Goal: Task Accomplishment & Management: Manage account settings

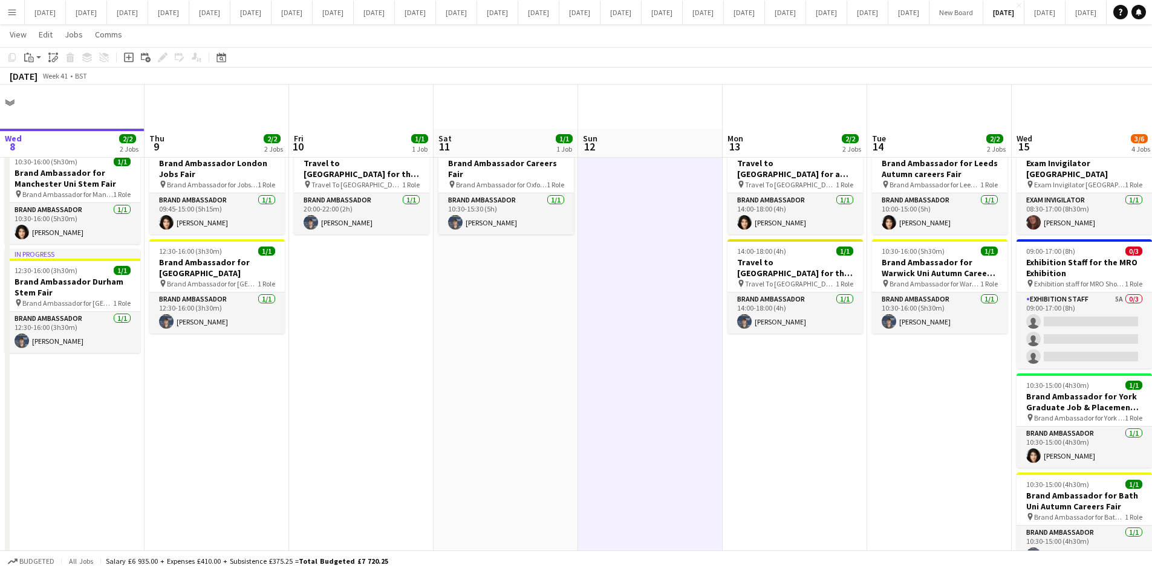
scroll to position [44, 0]
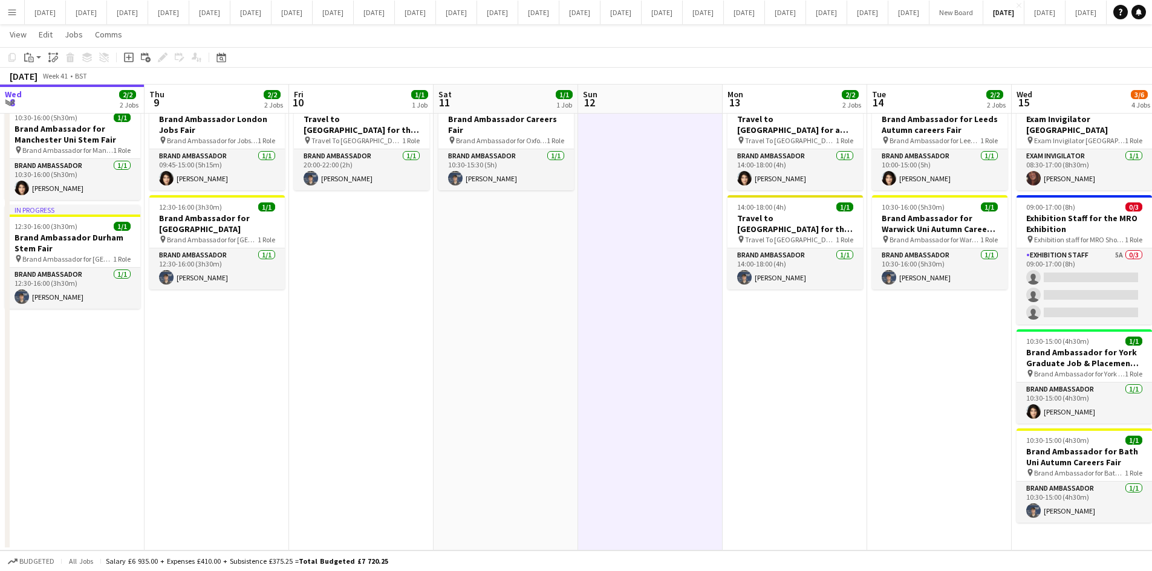
click at [723, 386] on app-date-cell "14:00-18:00 (4h) 1/1 Travel to [GEOGRAPHIC_DATA] for a recruitment fair pin Tra…" at bounding box center [795, 321] width 145 height 460
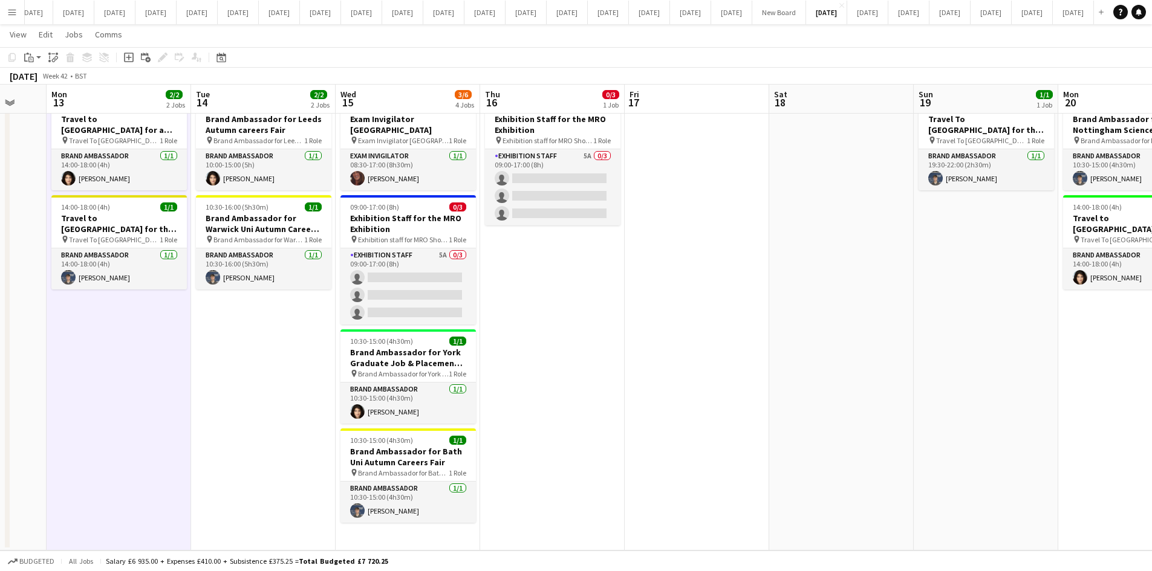
scroll to position [0, 340]
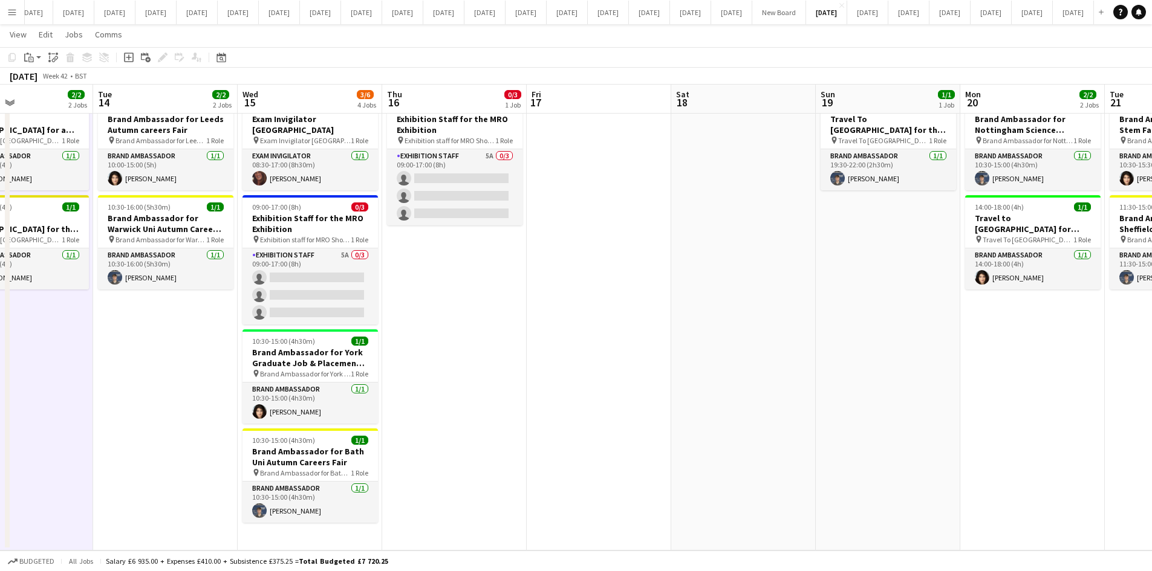
click at [518, 426] on app-date-cell "09:00-17:00 (8h) 0/3 Exhibition Staff for the MRO Exhibition pin Exhibition sta…" at bounding box center [454, 321] width 145 height 460
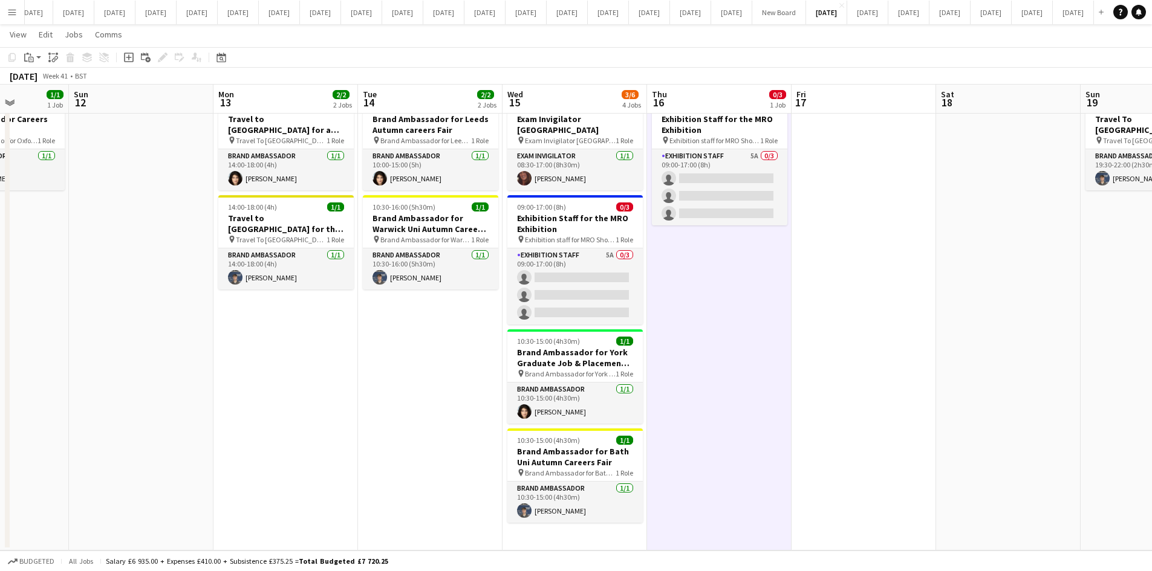
scroll to position [0, 339]
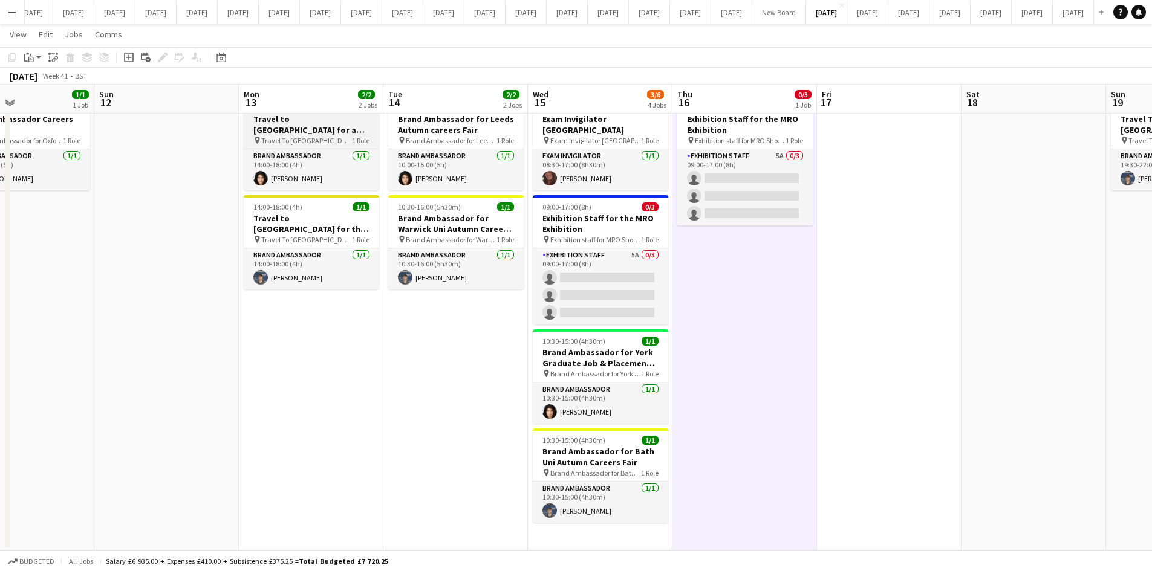
click at [312, 135] on h3 "Travel to [GEOGRAPHIC_DATA] for a recruitment fair" at bounding box center [311, 125] width 135 height 22
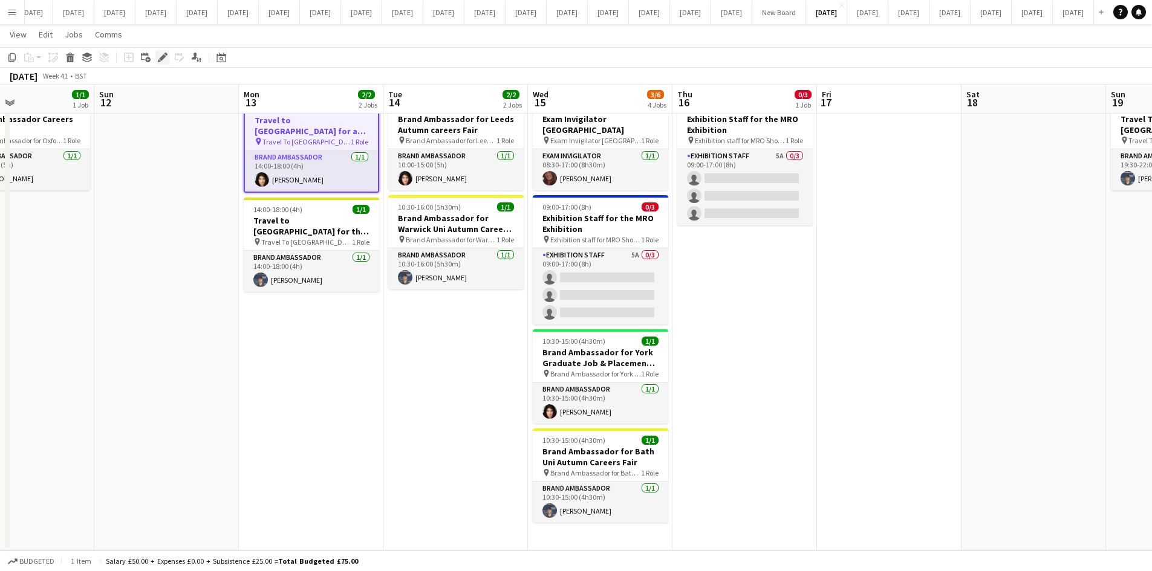
click at [161, 56] on icon "Edit" at bounding box center [163, 58] width 10 height 10
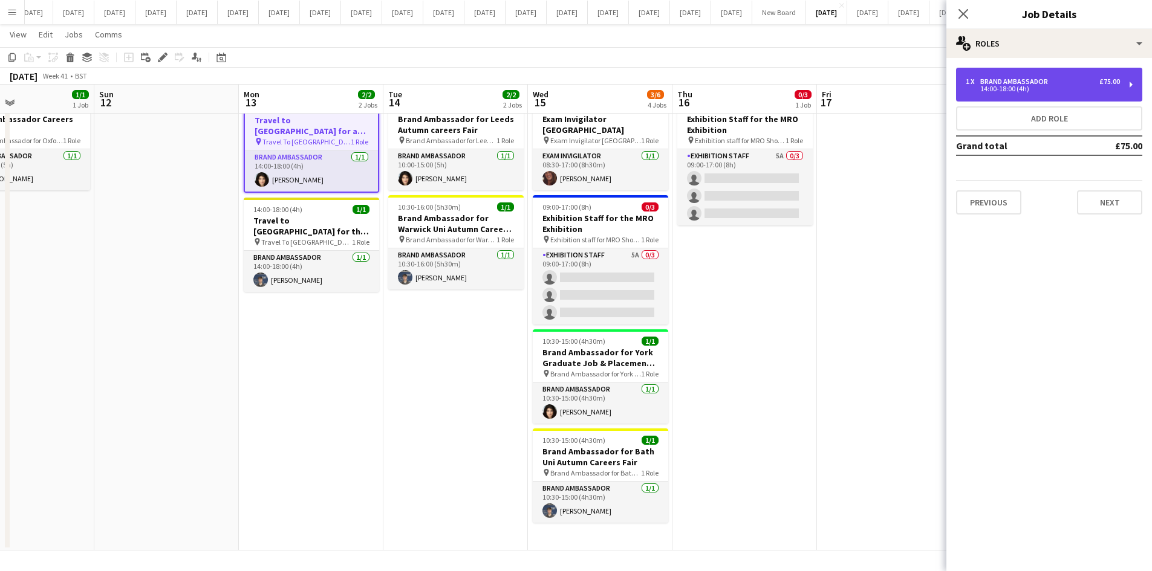
click at [1013, 89] on div "14:00-18:00 (4h)" at bounding box center [1043, 89] width 154 height 6
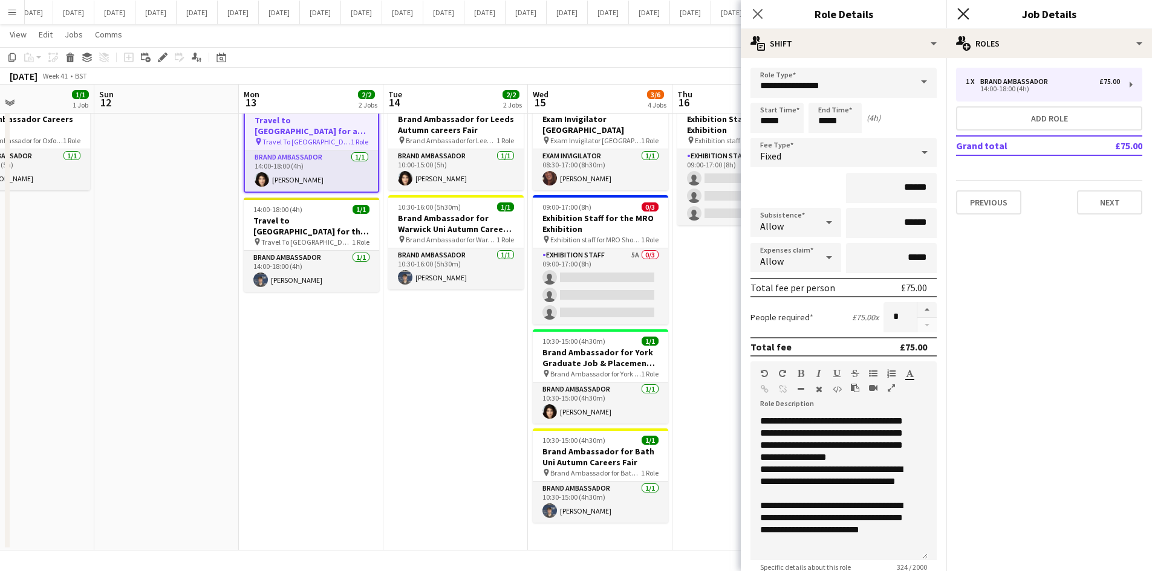
click at [969, 13] on icon "Close pop-in" at bounding box center [962, 13] width 11 height 11
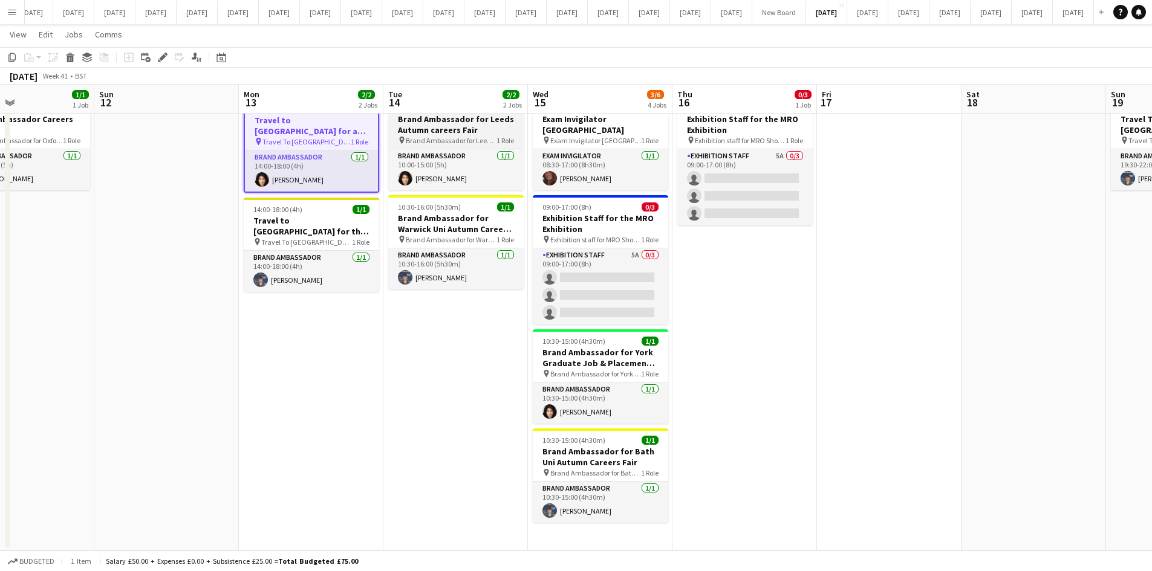
click at [446, 139] on span "Brand Ambassador for Leeds Autumn Careers fair" at bounding box center [451, 140] width 91 height 9
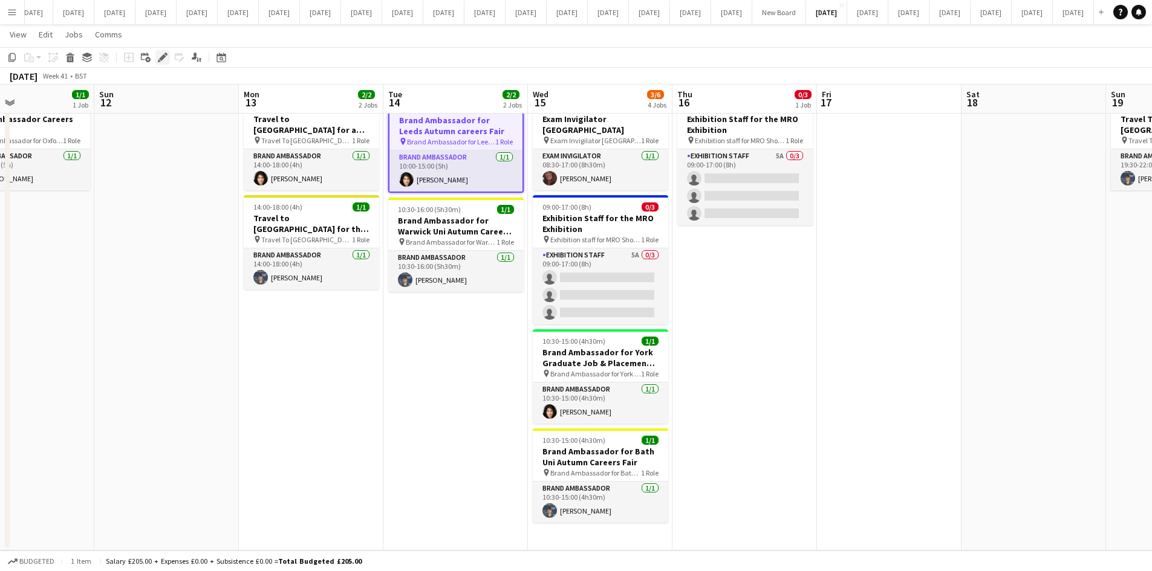
click at [158, 58] on icon "Edit" at bounding box center [163, 58] width 10 height 10
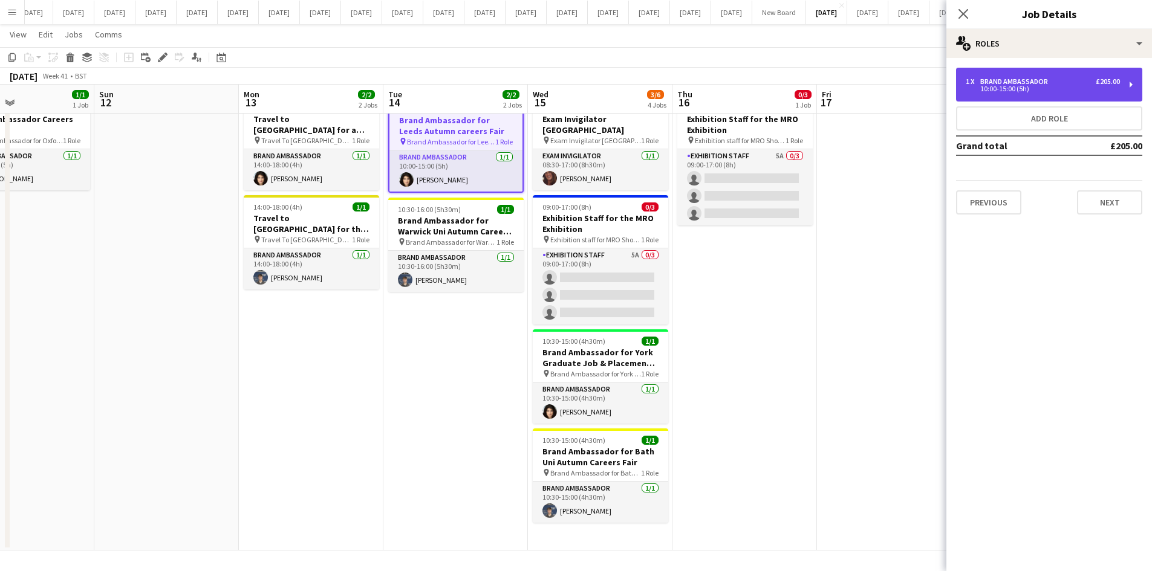
click at [1022, 87] on div "10:00-15:00 (5h)" at bounding box center [1043, 89] width 154 height 6
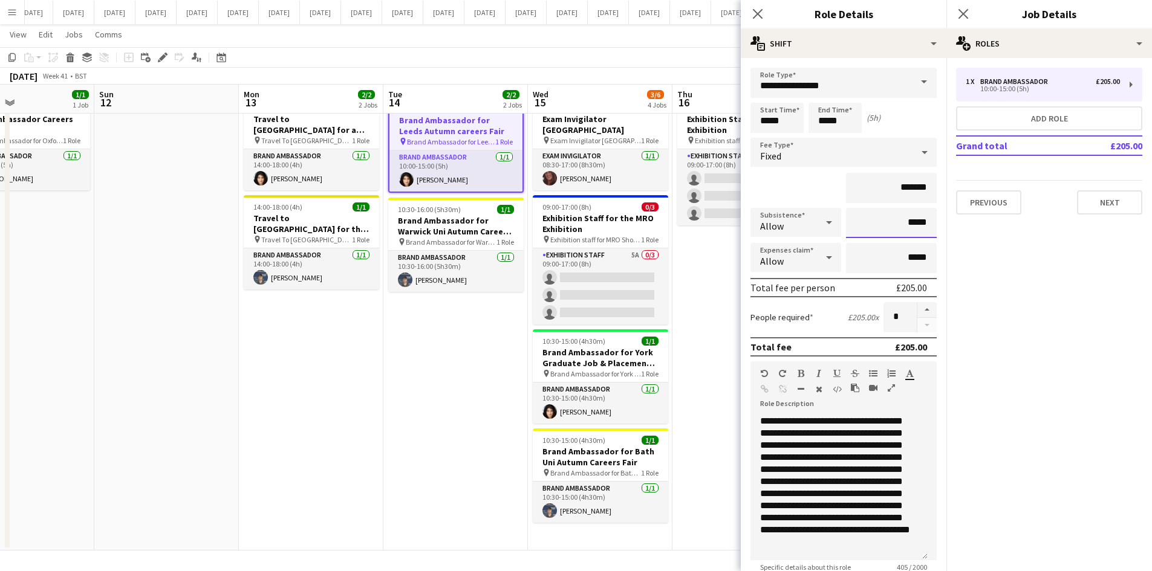
click at [905, 224] on input "*****" at bounding box center [891, 223] width 91 height 30
type input "**"
type input "******"
click at [1114, 205] on button "Next" at bounding box center [1109, 202] width 65 height 24
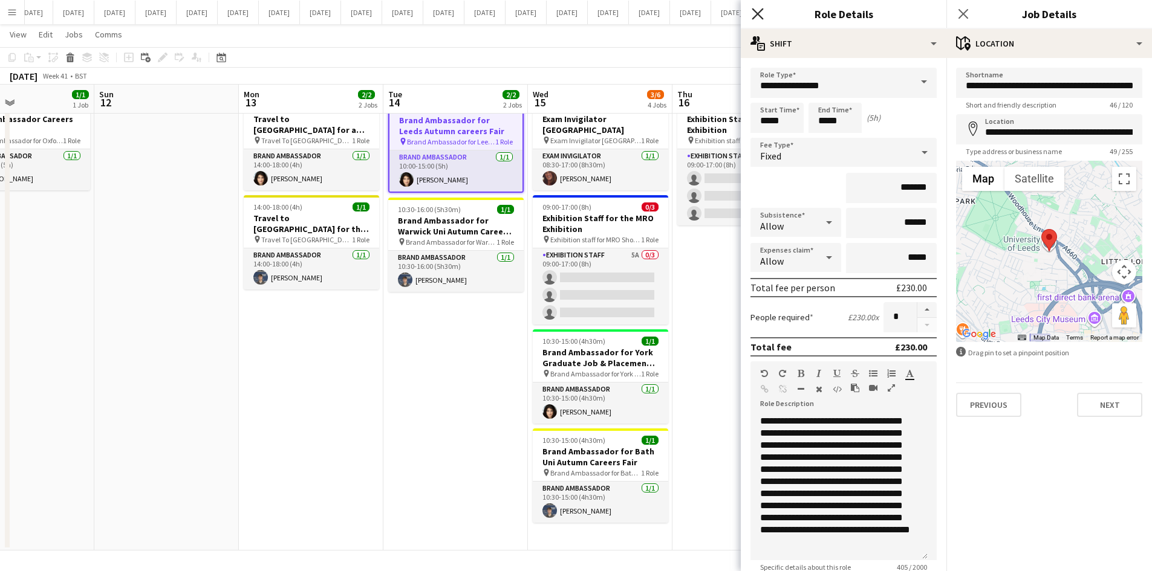
click at [761, 11] on icon "Close pop-in" at bounding box center [757, 13] width 11 height 11
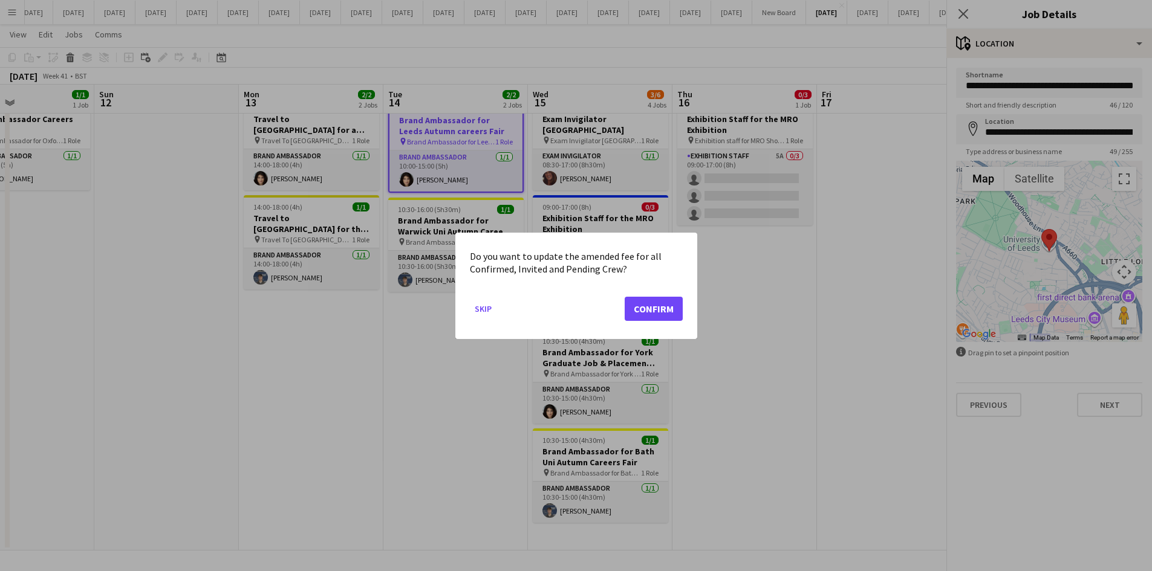
scroll to position [0, 0]
click at [963, 11] on div at bounding box center [576, 285] width 1152 height 571
click at [666, 310] on button "Confirm" at bounding box center [654, 308] width 58 height 24
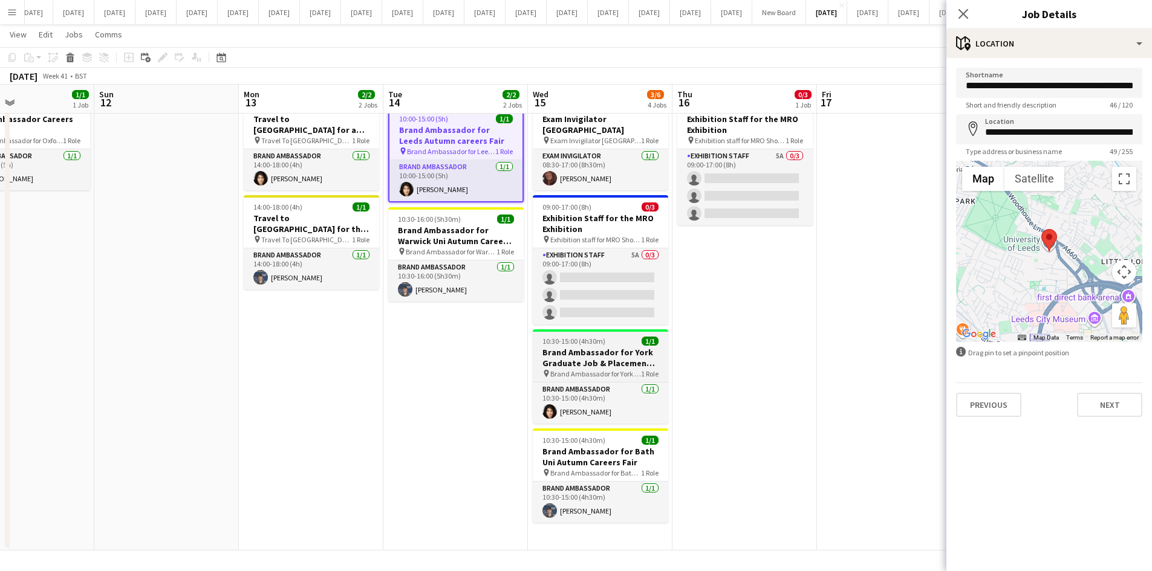
click at [576, 354] on h3 "Brand Ambassador for York Graduate Job & Placement Fair" at bounding box center [600, 358] width 135 height 22
type input "**********"
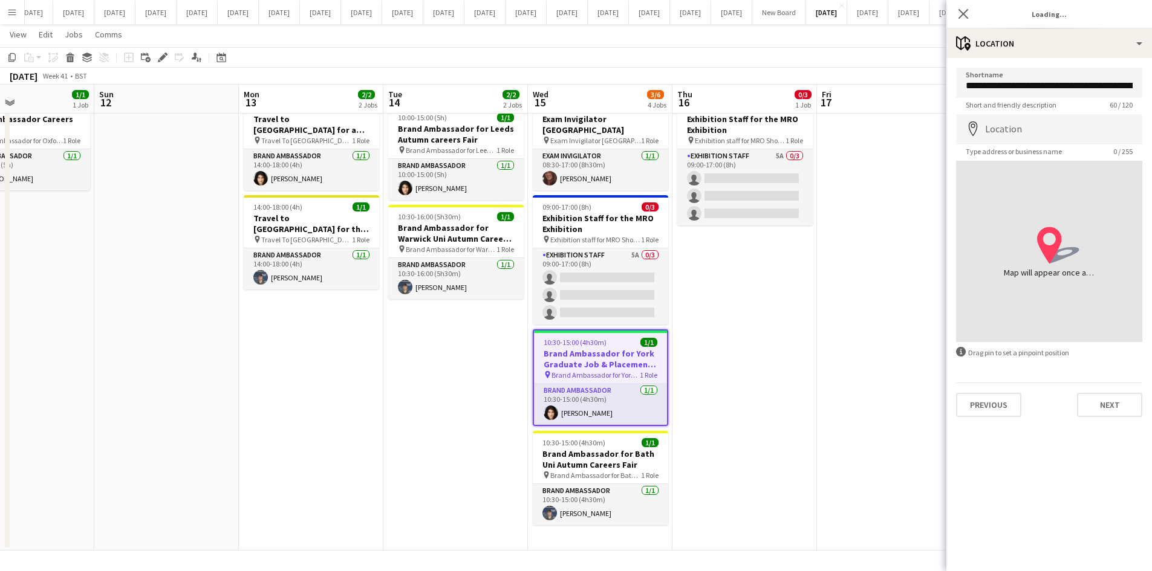
type input "**********"
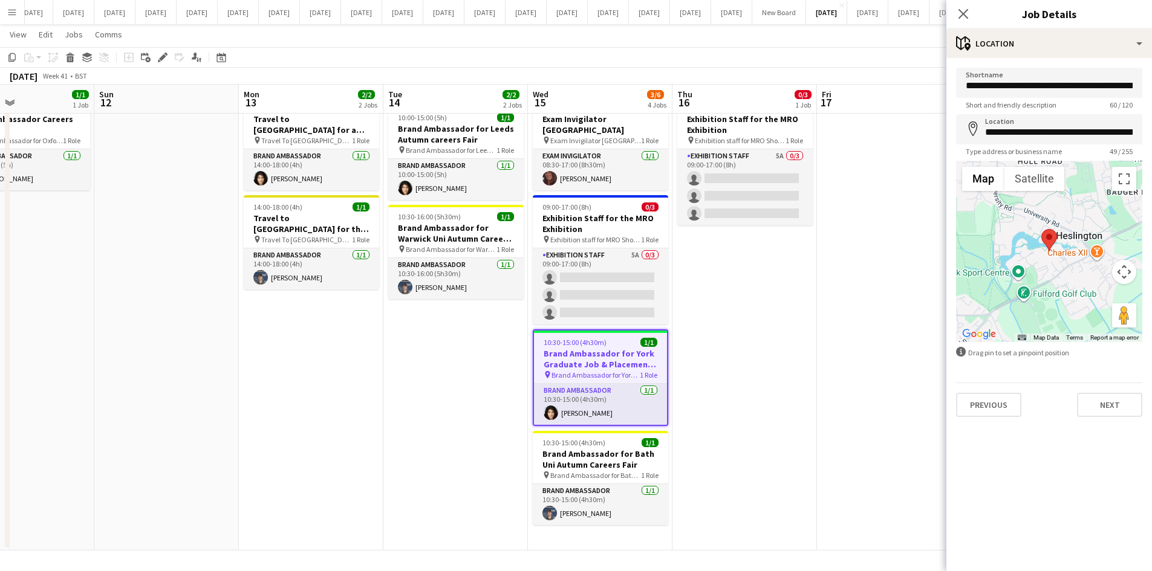
click at [573, 354] on h3 "Brand Ambassador for York Graduate Job & Placement Fair" at bounding box center [600, 359] width 133 height 22
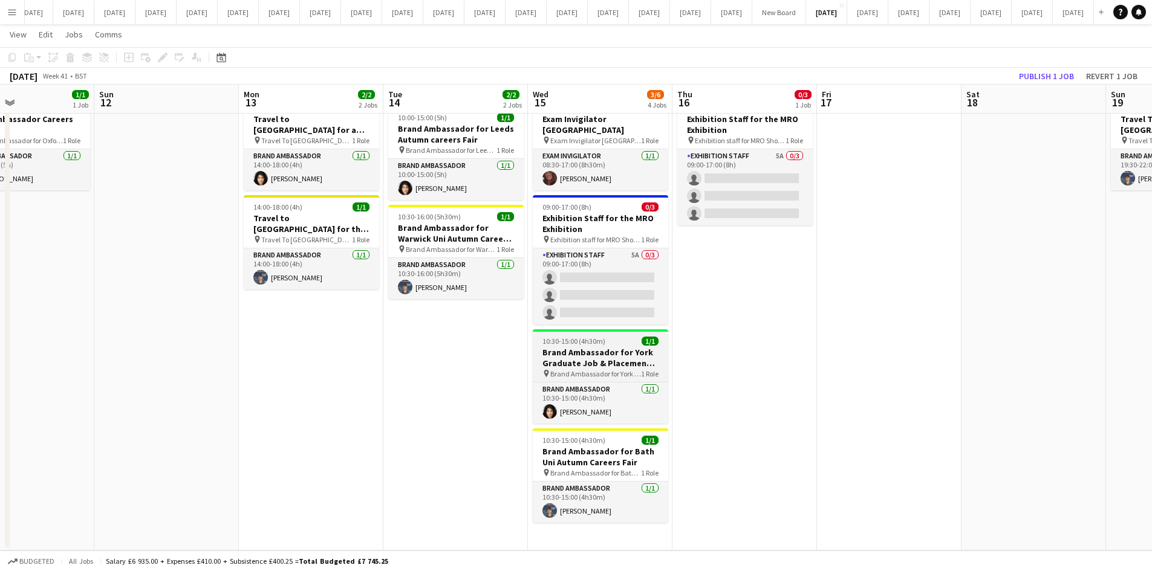
click at [573, 355] on h3 "Brand Ambassador for York Graduate Job & Placement Fair" at bounding box center [600, 358] width 135 height 22
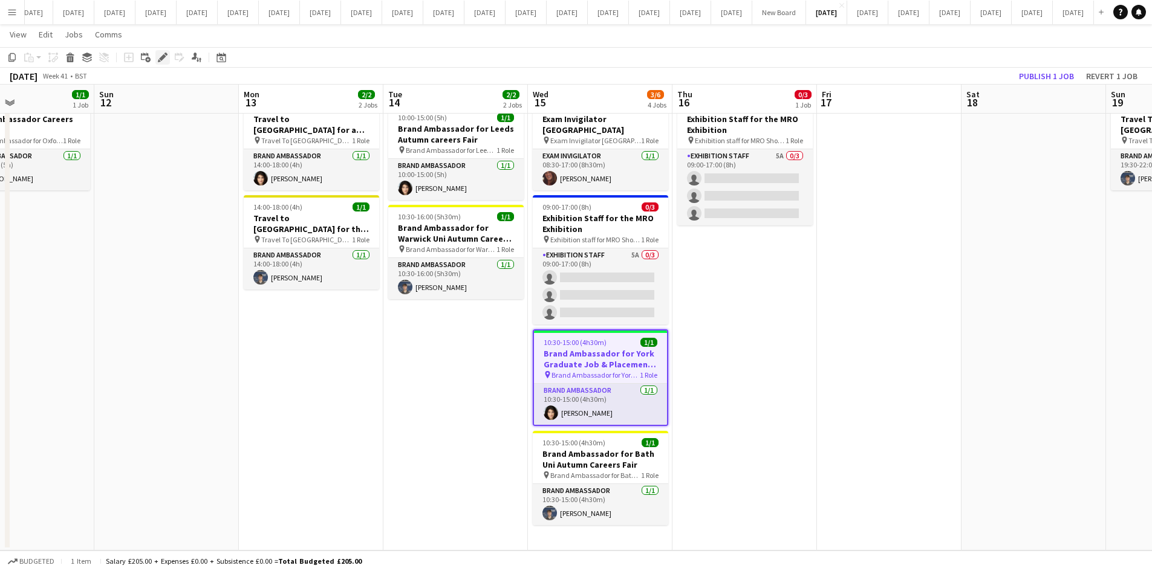
click at [157, 57] on div "Edit" at bounding box center [162, 57] width 15 height 15
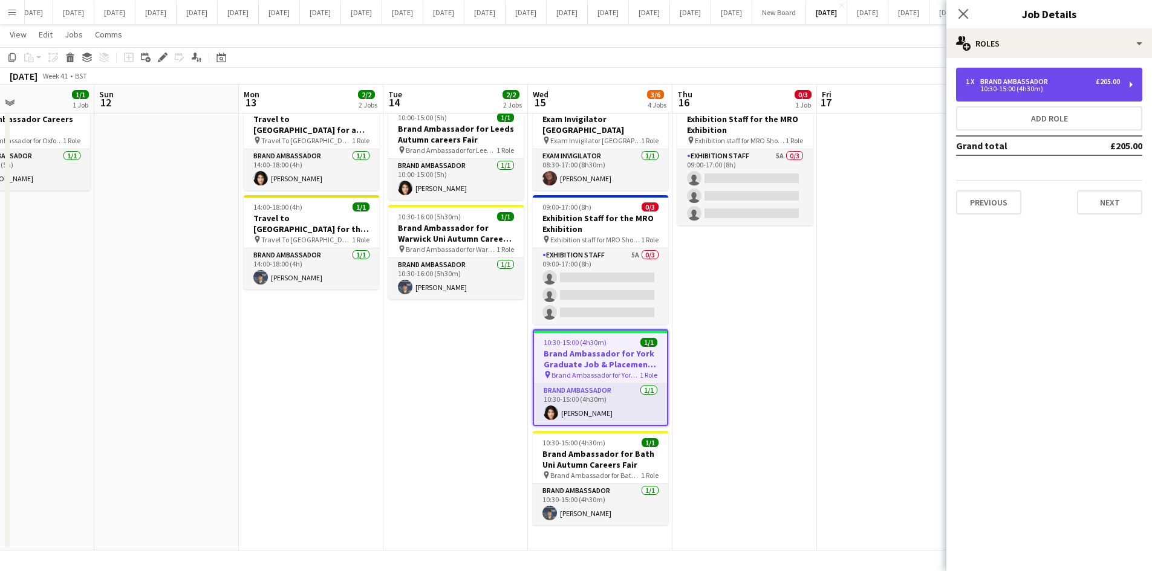
click at [987, 86] on div "10:30-15:00 (4h30m)" at bounding box center [1043, 89] width 154 height 6
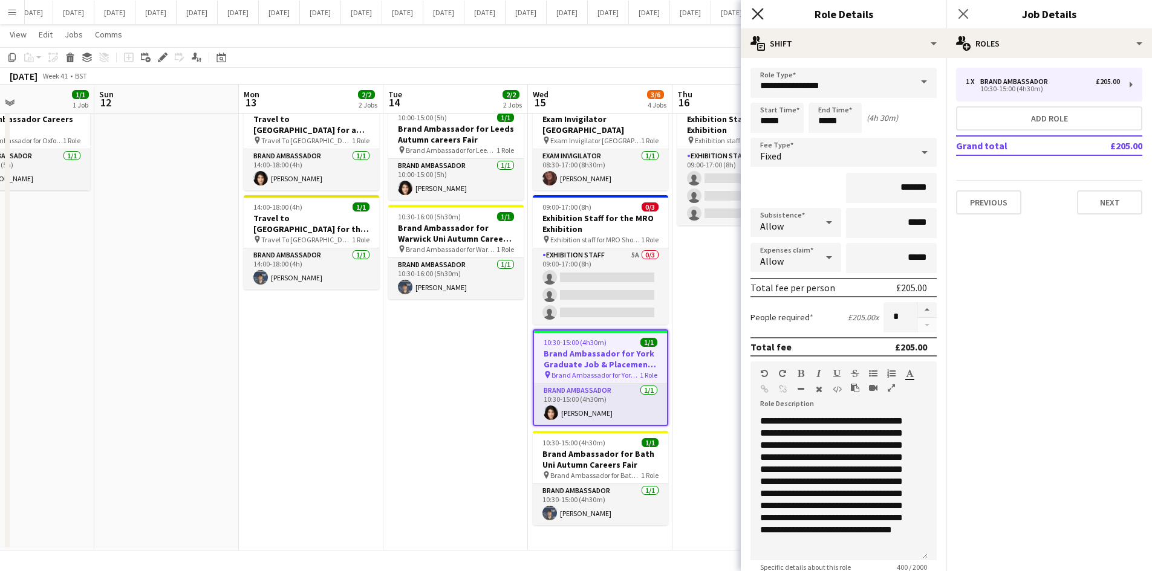
click at [761, 17] on icon at bounding box center [757, 13] width 11 height 11
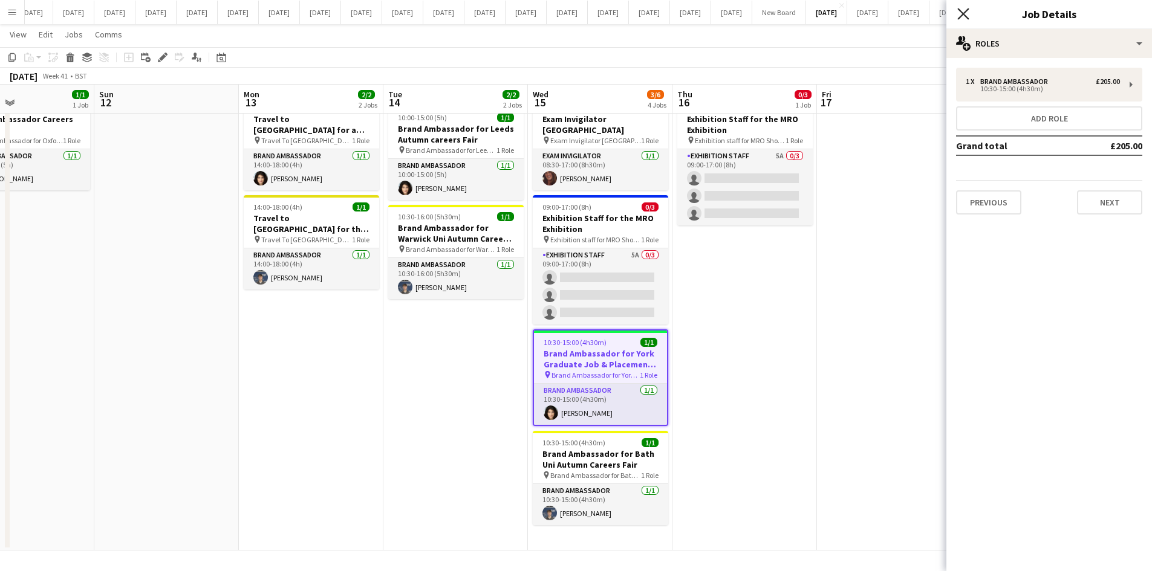
click at [964, 12] on icon "Close pop-in" at bounding box center [962, 13] width 11 height 11
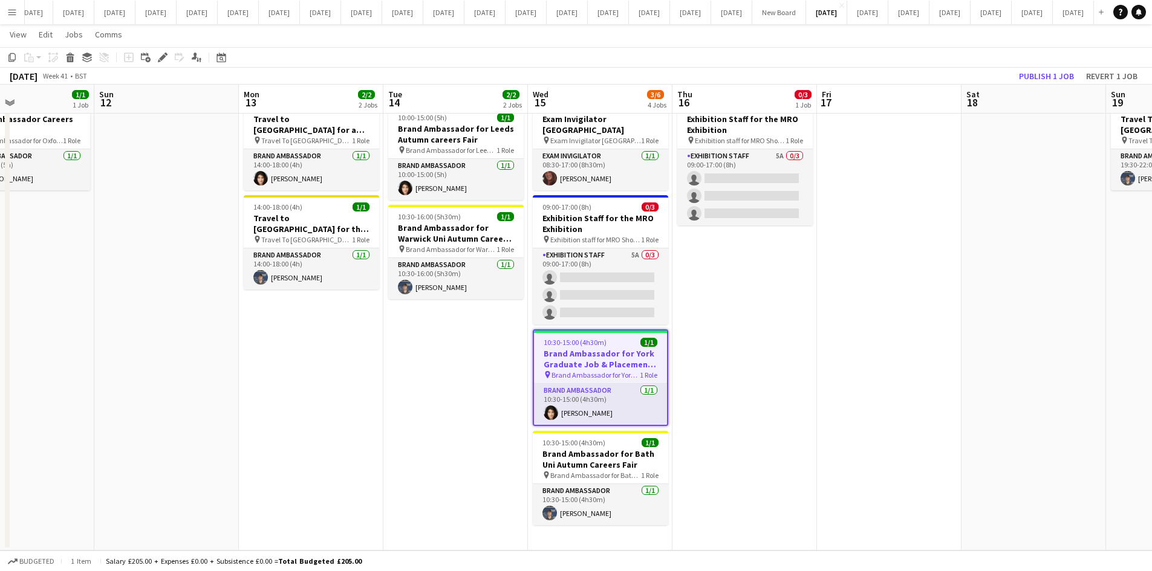
click at [732, 363] on app-date-cell "09:00-17:00 (8h) 0/3 Exhibition Staff for the MRO Exhibition pin Exhibition sta…" at bounding box center [744, 321] width 145 height 460
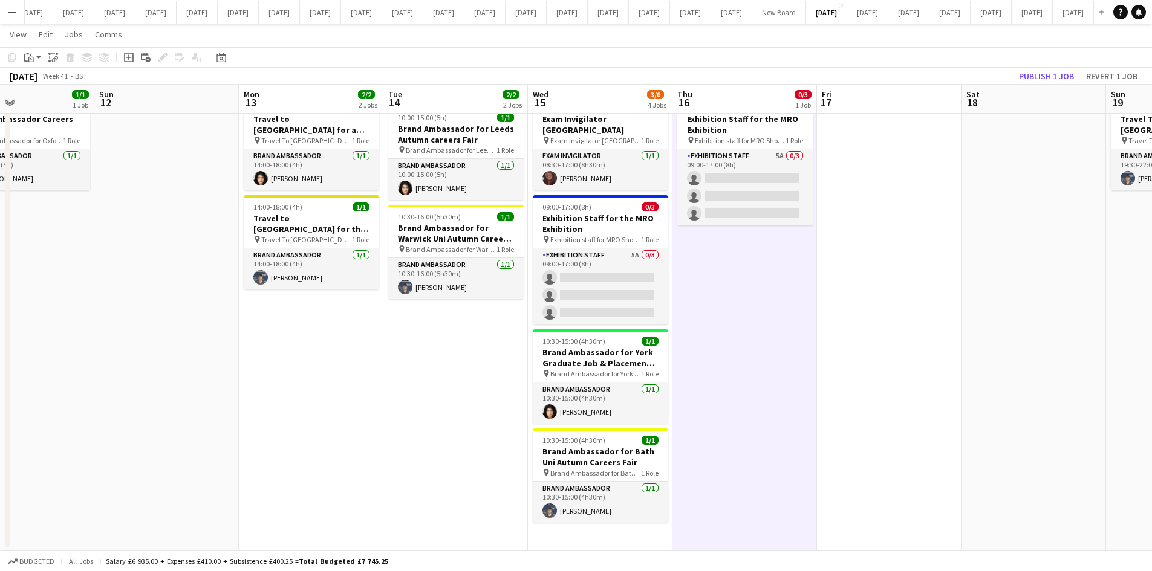
click at [478, 423] on app-date-cell "Updated 10:00-15:00 (5h) 1/1 Brand Ambassador for Leeds Autumn careers Fair pin…" at bounding box center [455, 321] width 145 height 460
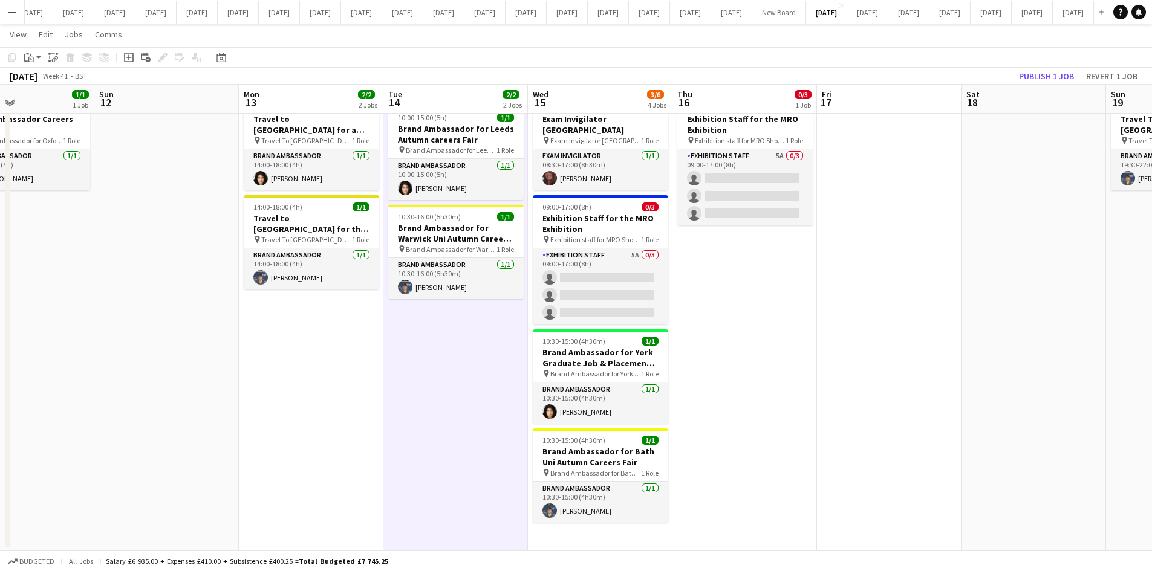
click at [419, 455] on app-date-cell "Updated 10:00-15:00 (5h) 1/1 Brand Ambassador for Leeds Autumn careers Fair pin…" at bounding box center [455, 321] width 145 height 460
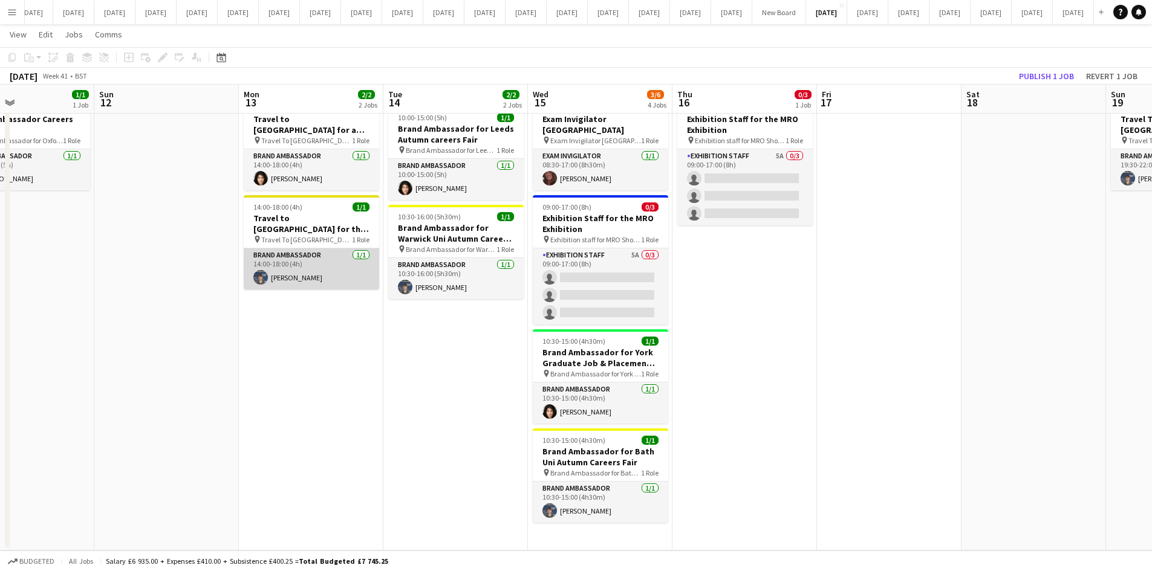
click at [325, 272] on app-card-role "Brand Ambassador [DATE] 14:00-18:00 (4h) [PERSON_NAME]" at bounding box center [311, 269] width 135 height 41
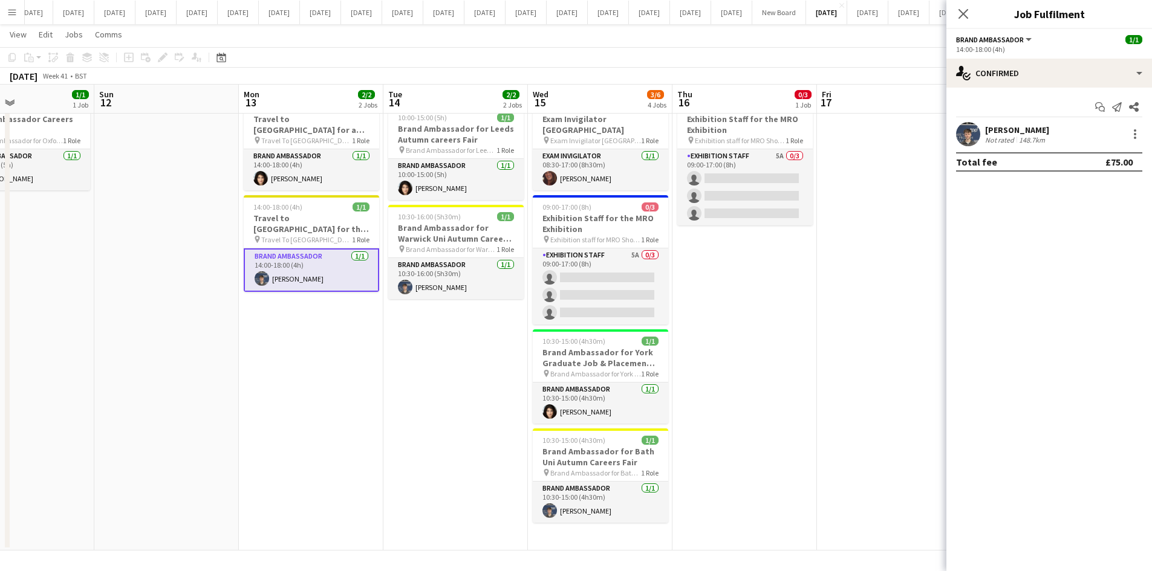
click at [1008, 129] on div "[PERSON_NAME]" at bounding box center [1017, 130] width 64 height 11
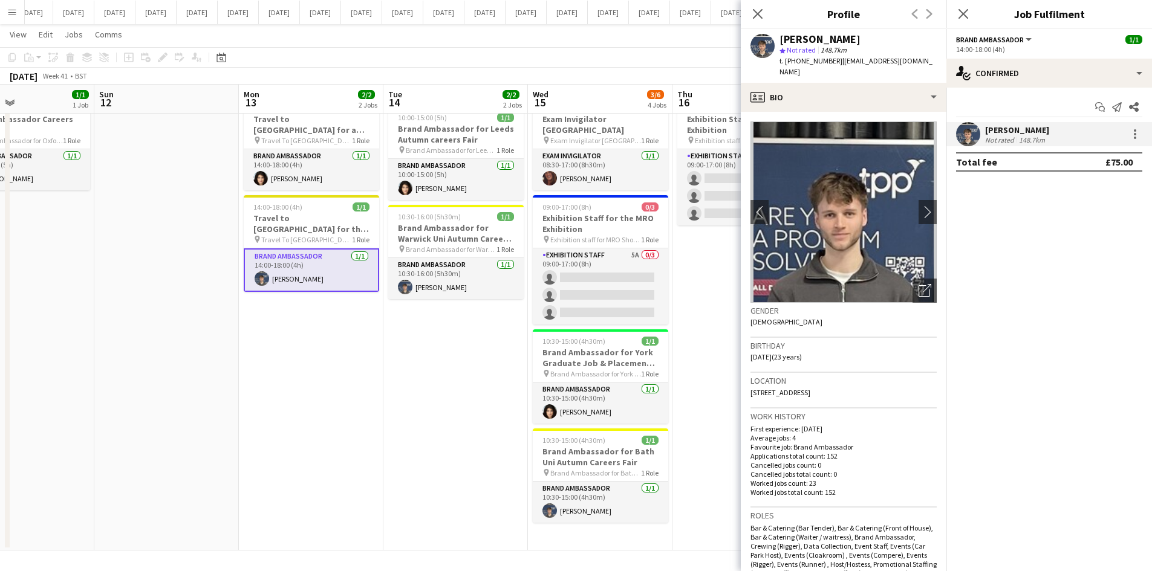
drag, startPoint x: 914, startPoint y: 62, endPoint x: 837, endPoint y: 58, distance: 76.9
click at [837, 58] on div "[PERSON_NAME] star Not rated 148.7km t. [PHONE_NUMBER] | [EMAIL_ADDRESS][DOMAIN…" at bounding box center [844, 56] width 206 height 54
copy span "[EMAIL_ADDRESS][DOMAIN_NAME]"
drag, startPoint x: 832, startPoint y: 60, endPoint x: 796, endPoint y: 62, distance: 35.7
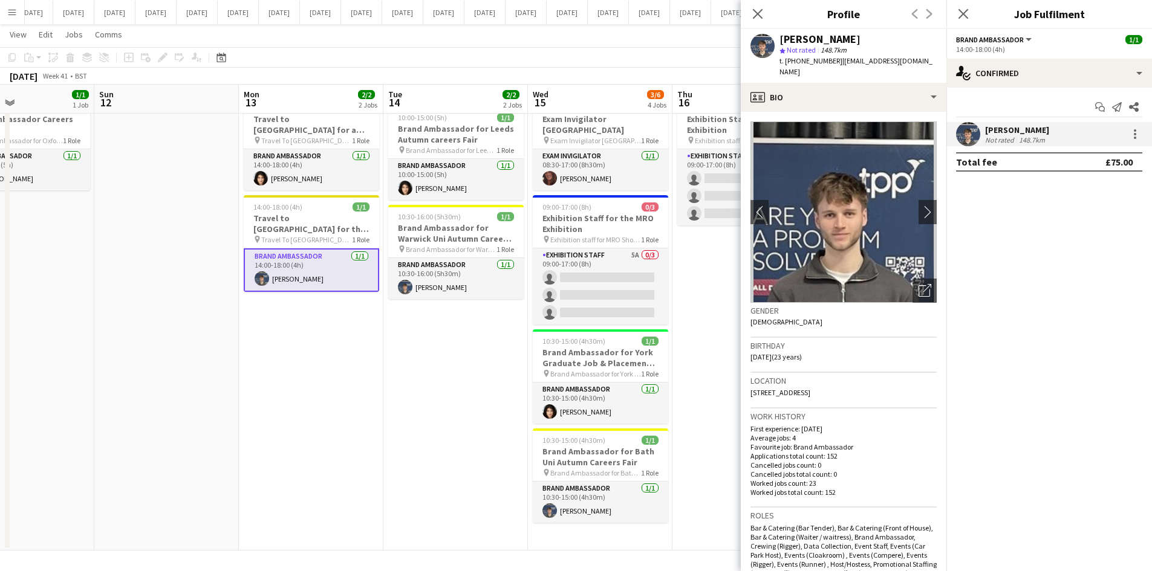
click at [796, 62] on span "t. [PHONE_NUMBER]" at bounding box center [810, 60] width 63 height 9
copy span "7514348523"
click at [309, 231] on h3 "Travel to [GEOGRAPHIC_DATA] for the Autumn Careers fair on [DATE]" at bounding box center [311, 224] width 135 height 22
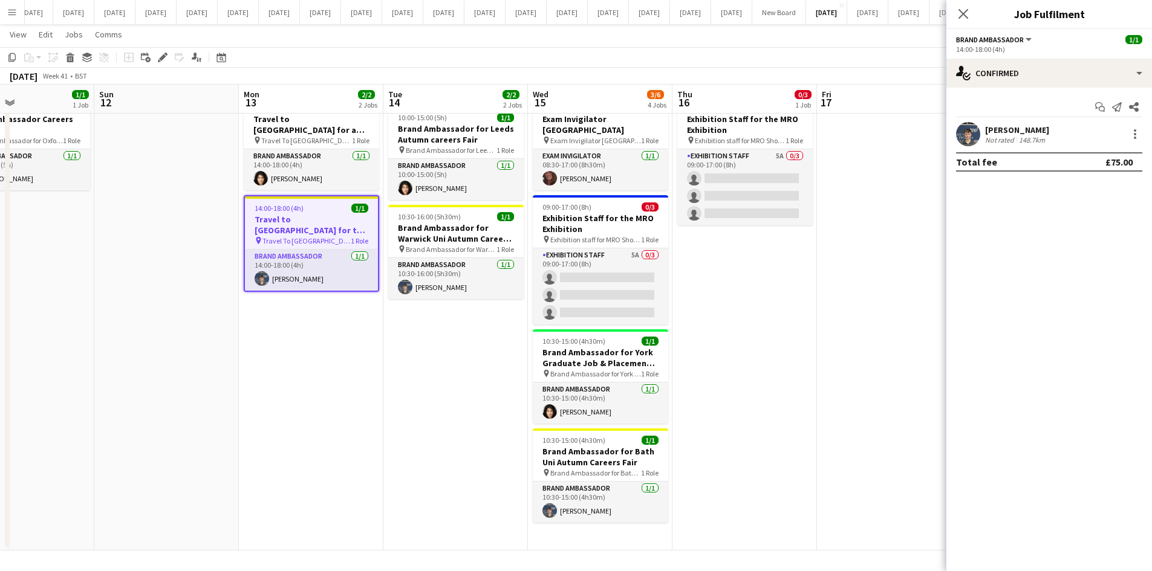
click at [314, 212] on div "14:00-18:00 (4h) 1/1" at bounding box center [311, 208] width 133 height 9
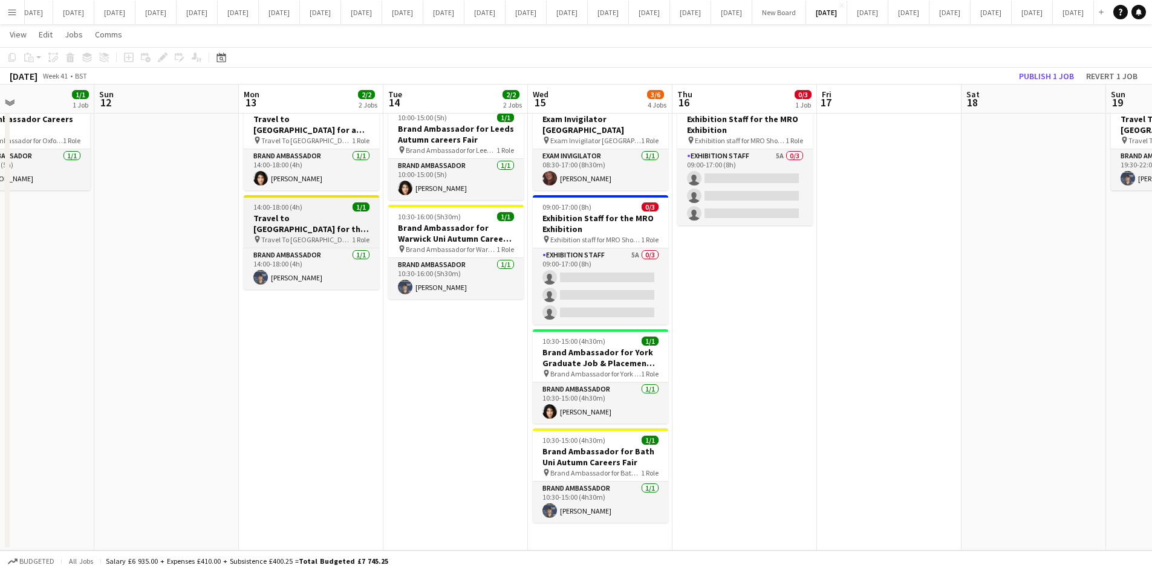
click at [313, 210] on div "14:00-18:00 (4h) 1/1" at bounding box center [311, 207] width 135 height 9
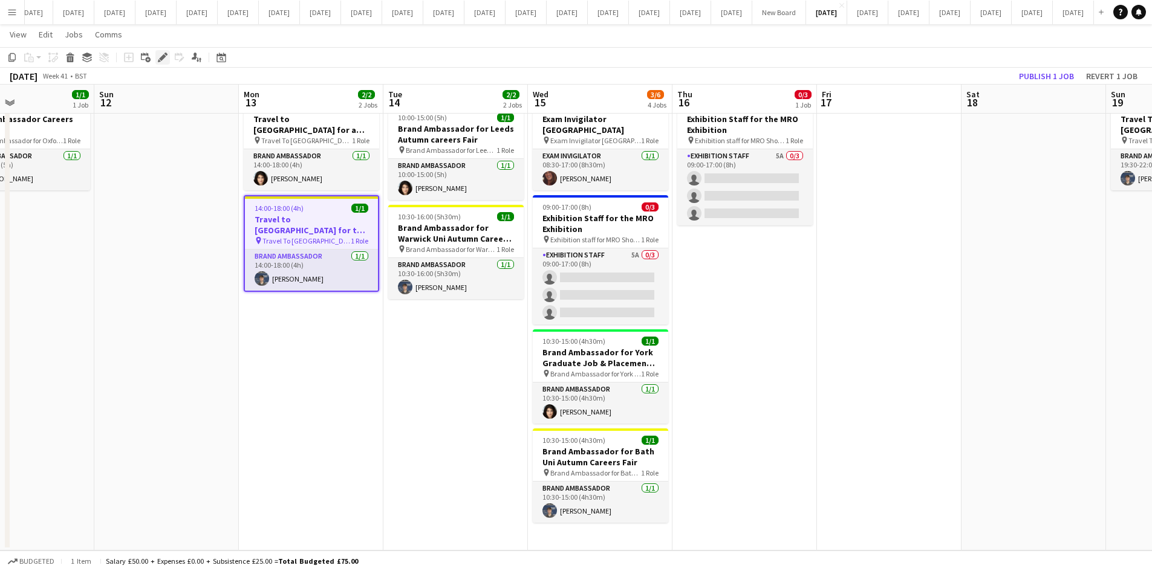
click at [158, 58] on icon "Edit" at bounding box center [163, 58] width 10 height 10
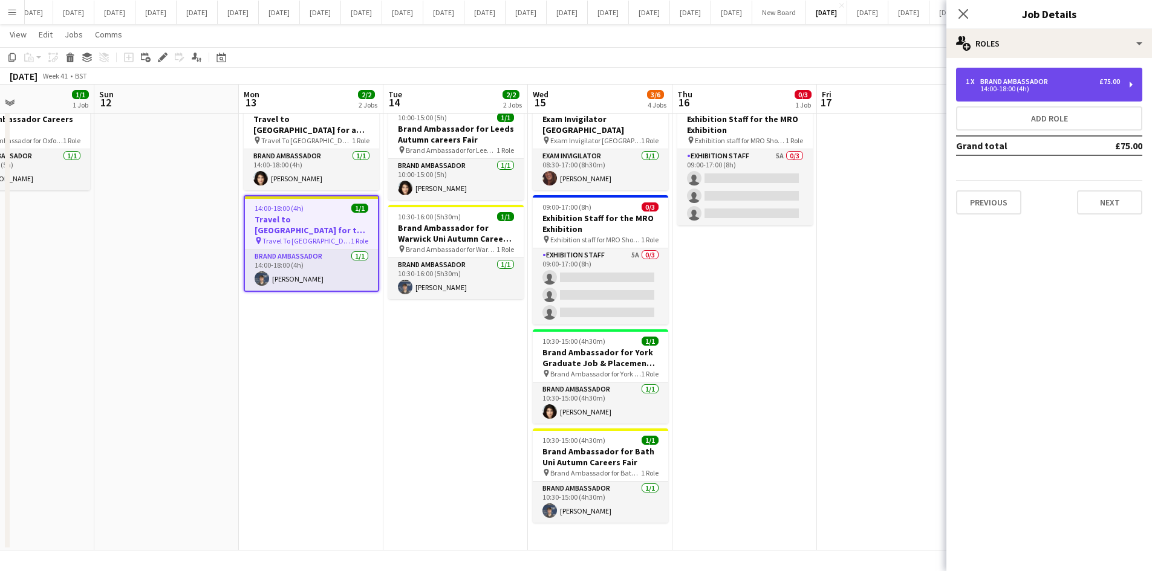
click at [986, 92] on div "14:00-18:00 (4h)" at bounding box center [1043, 89] width 154 height 6
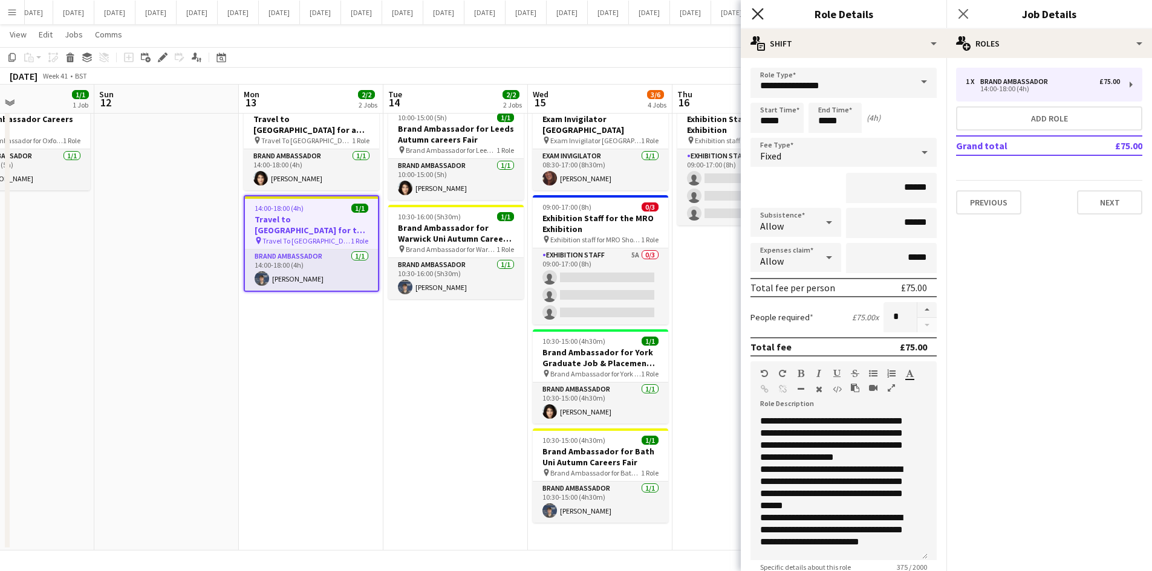
click at [757, 10] on icon "Close pop-in" at bounding box center [757, 13] width 11 height 11
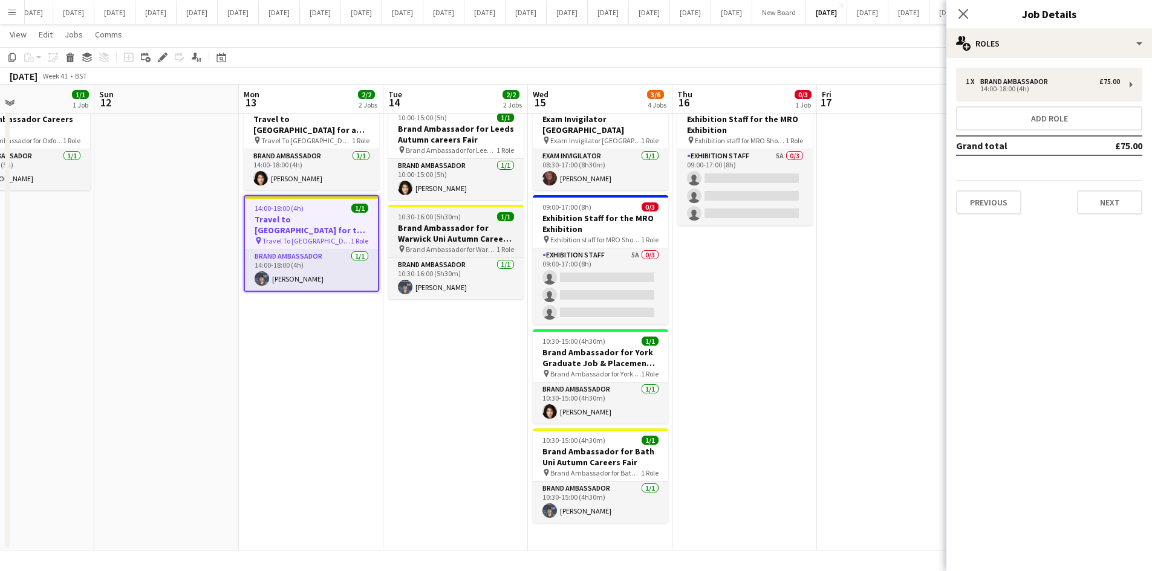
click at [444, 232] on h3 "Brand Ambassador for Warwick Uni Autumn Careers Fair" at bounding box center [455, 234] width 135 height 22
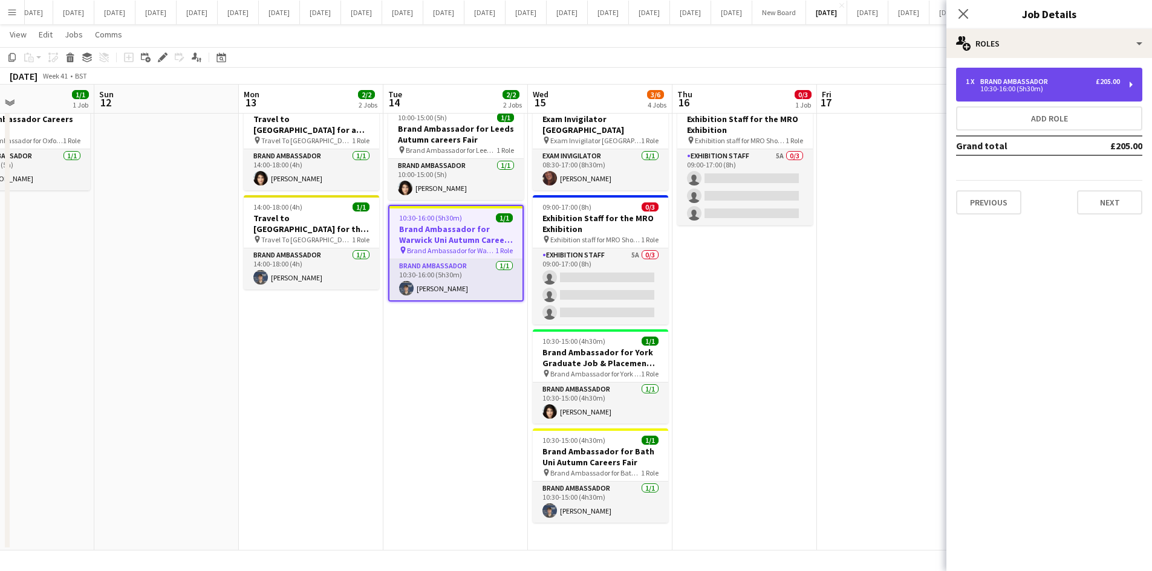
click at [977, 93] on div "1 x Brand Ambassador £205.00 10:30-16:00 (5h30m)" at bounding box center [1049, 85] width 186 height 34
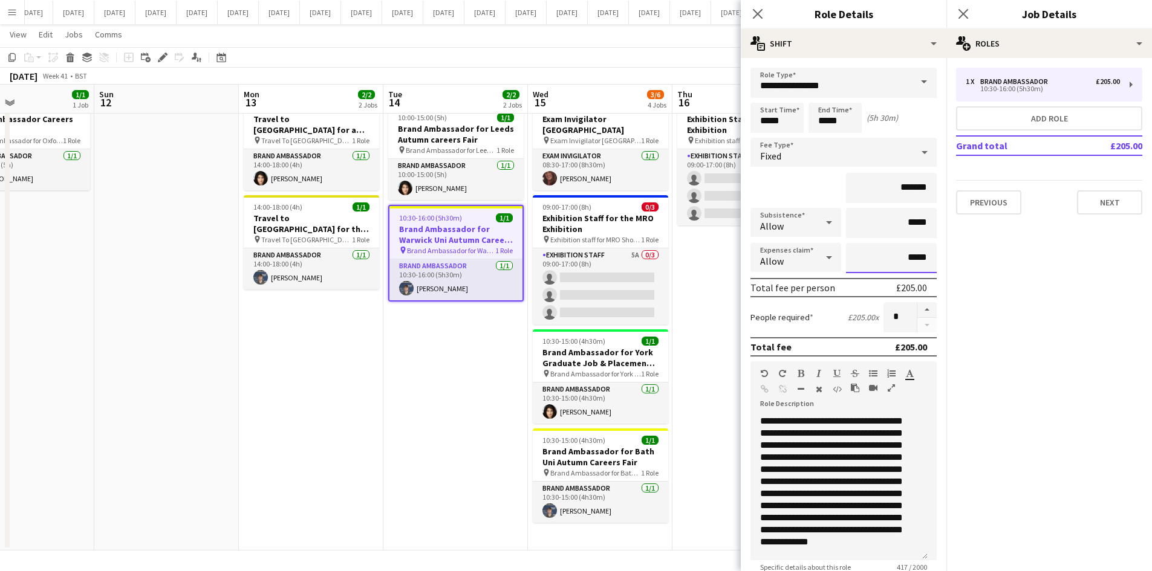
click at [905, 260] on input "*****" at bounding box center [891, 258] width 91 height 30
type input "**"
type input "******"
click at [1014, 333] on mat-expansion-panel "pencil3 General details 1 x Brand Ambassador £205.00 10:30-16:00 (5h30m) Add ro…" at bounding box center [1049, 314] width 206 height 513
click at [760, 11] on icon at bounding box center [757, 13] width 11 height 11
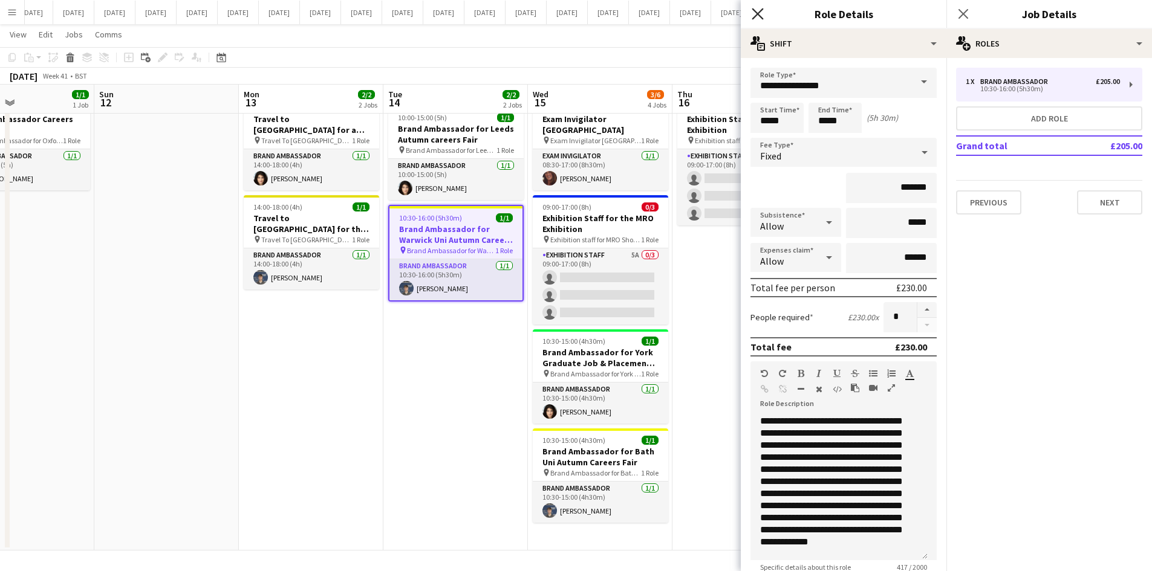
scroll to position [0, 0]
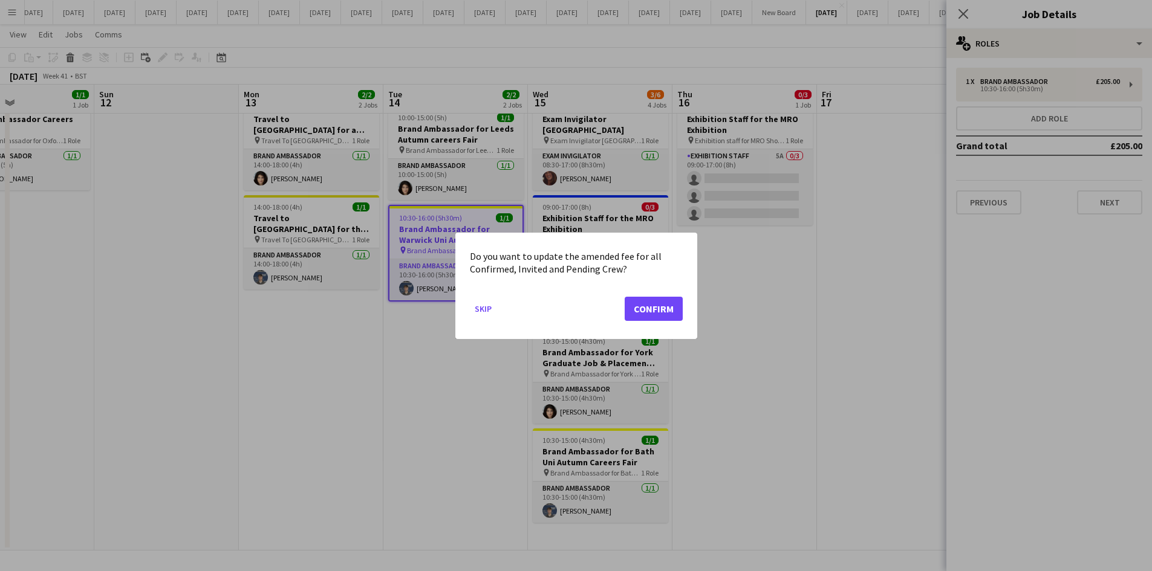
click at [970, 16] on div at bounding box center [576, 285] width 1152 height 571
click at [662, 306] on button "Confirm" at bounding box center [654, 308] width 58 height 24
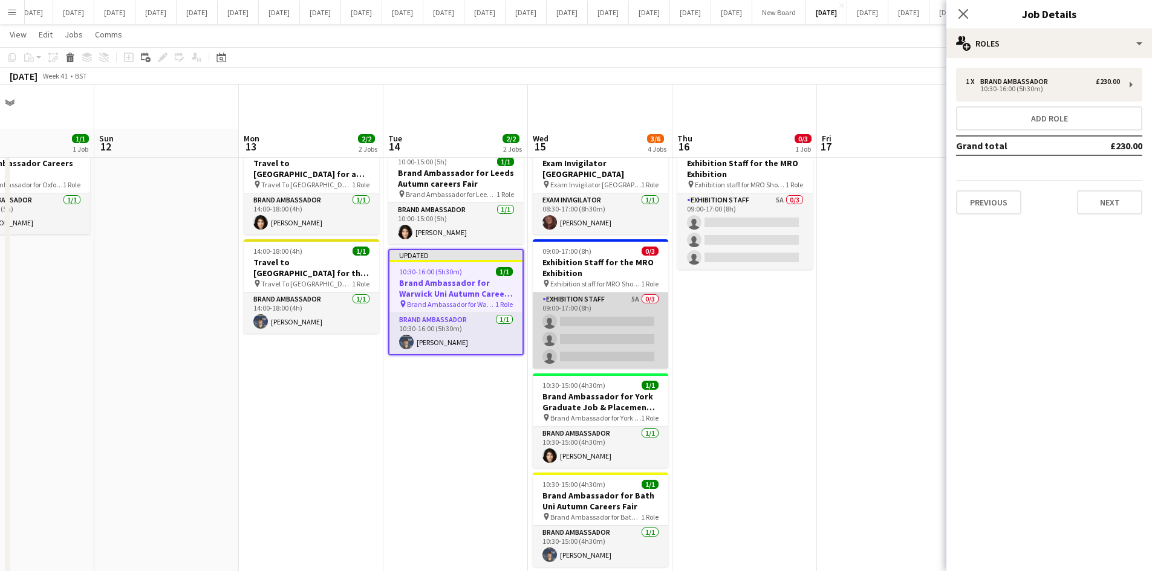
scroll to position [44, 0]
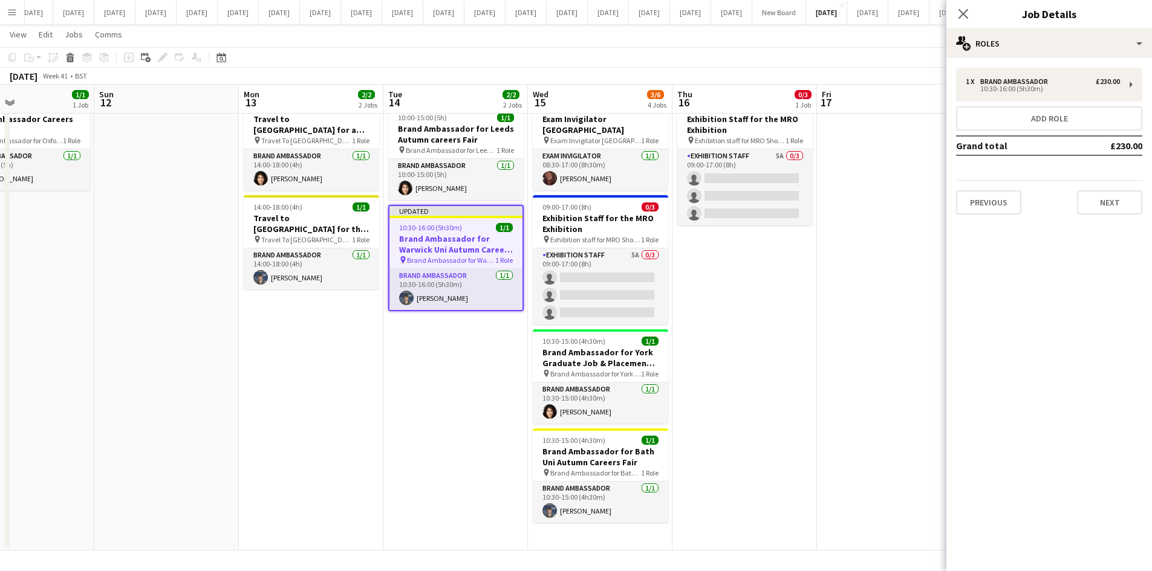
click at [492, 352] on app-date-cell "Updated 10:00-15:00 (5h) 1/1 Brand Ambassador for Leeds Autumn careers Fair pin…" at bounding box center [455, 321] width 145 height 460
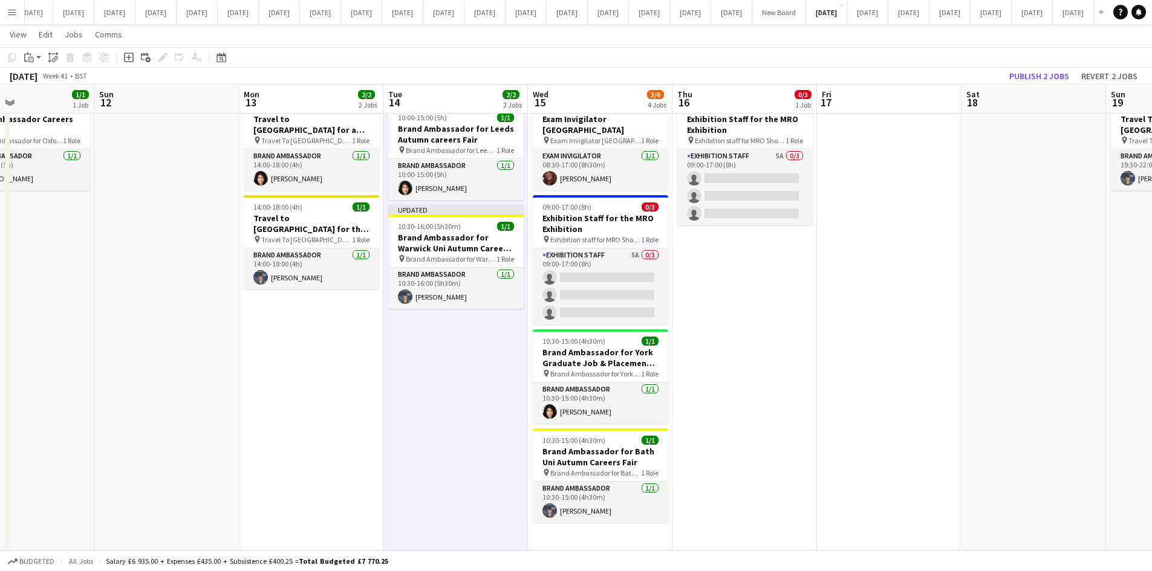
click at [346, 473] on app-date-cell "14:00-18:00 (4h) 1/1 Travel to [GEOGRAPHIC_DATA] for a recruitment fair pin Tra…" at bounding box center [311, 321] width 145 height 460
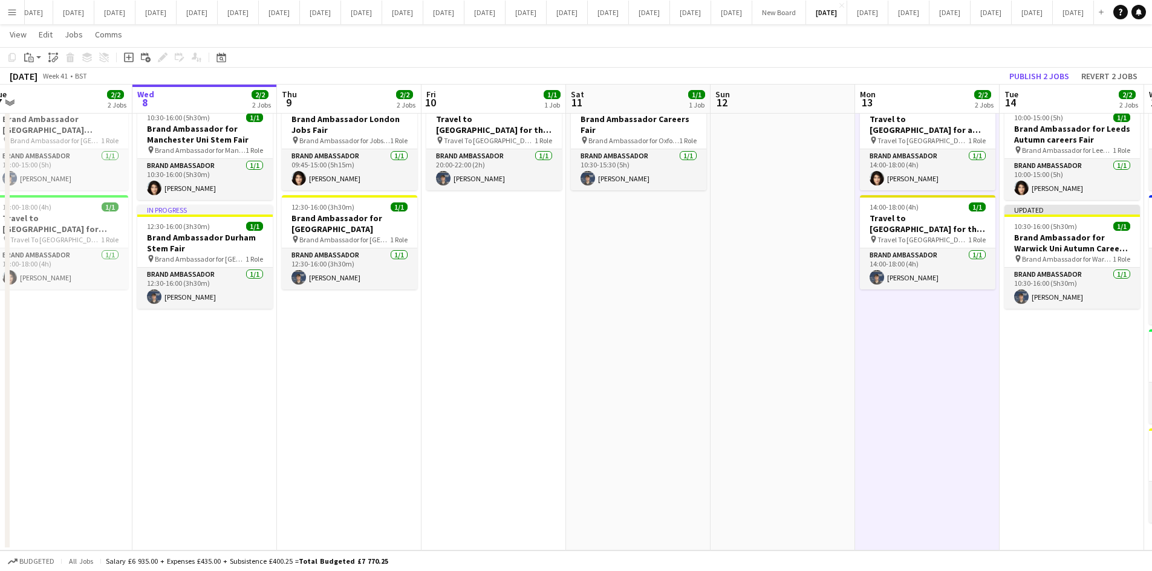
scroll to position [0, 264]
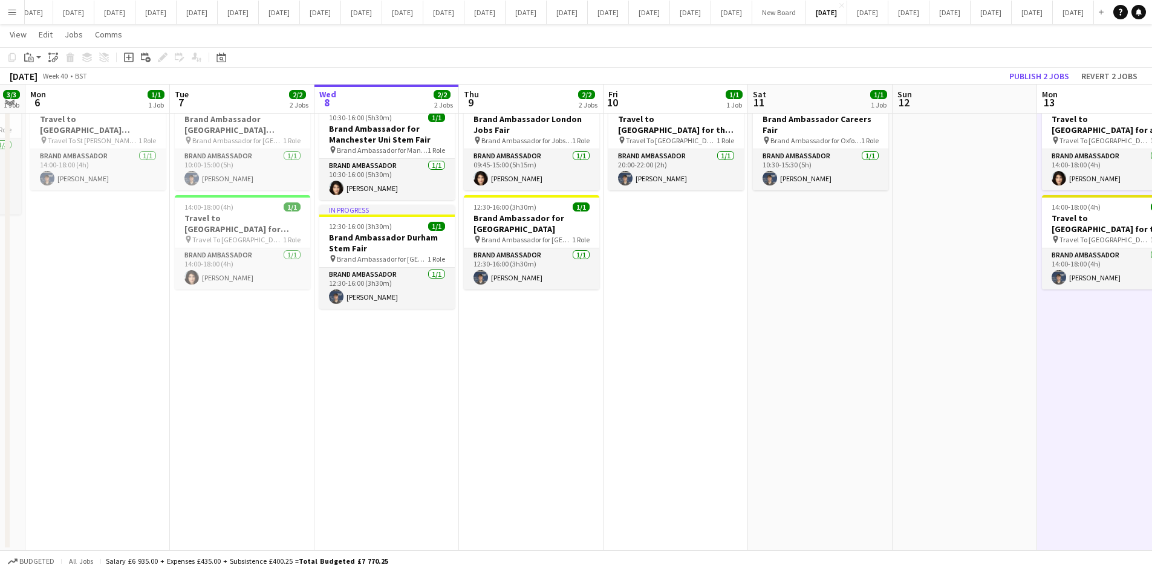
click at [11, 14] on app-icon "Menu" at bounding box center [12, 12] width 10 height 10
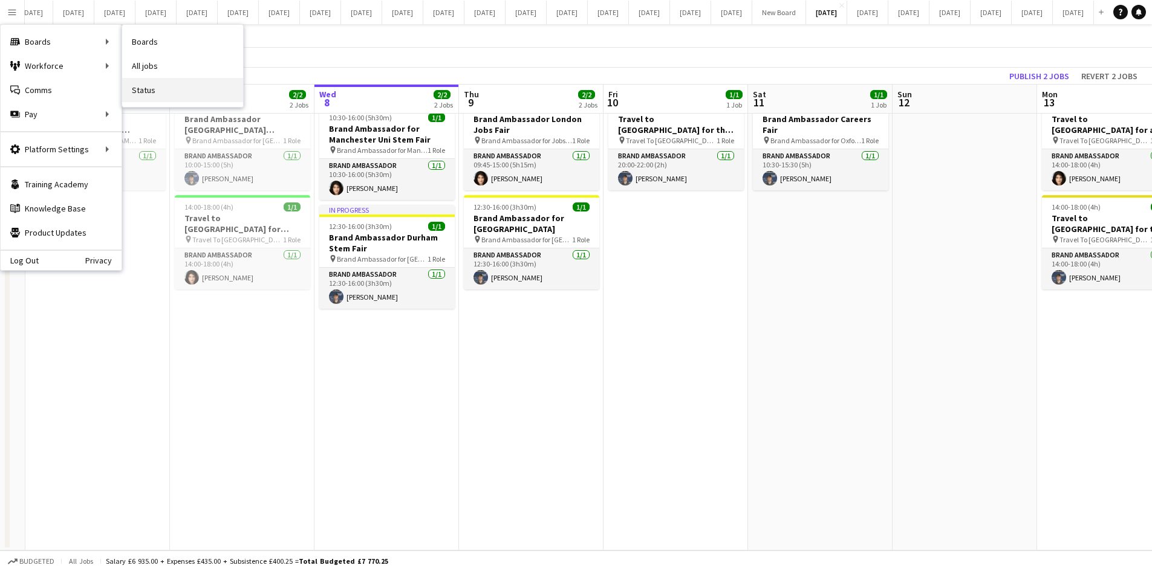
click at [145, 93] on link "Status" at bounding box center [182, 90] width 121 height 24
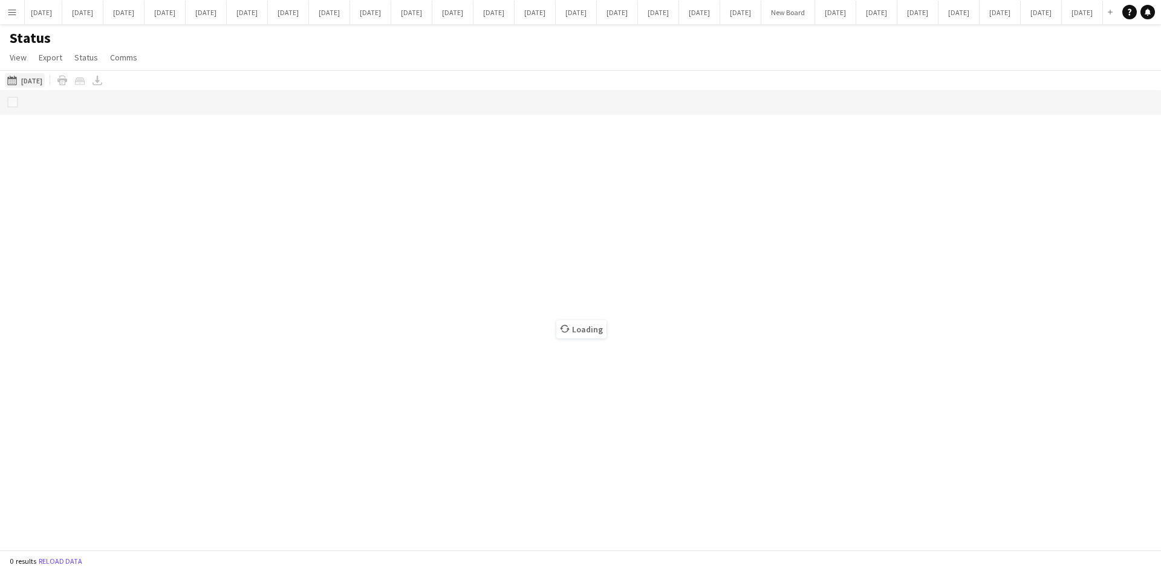
click at [41, 79] on button "[DATE] to [DATE] [DATE]" at bounding box center [25, 80] width 40 height 15
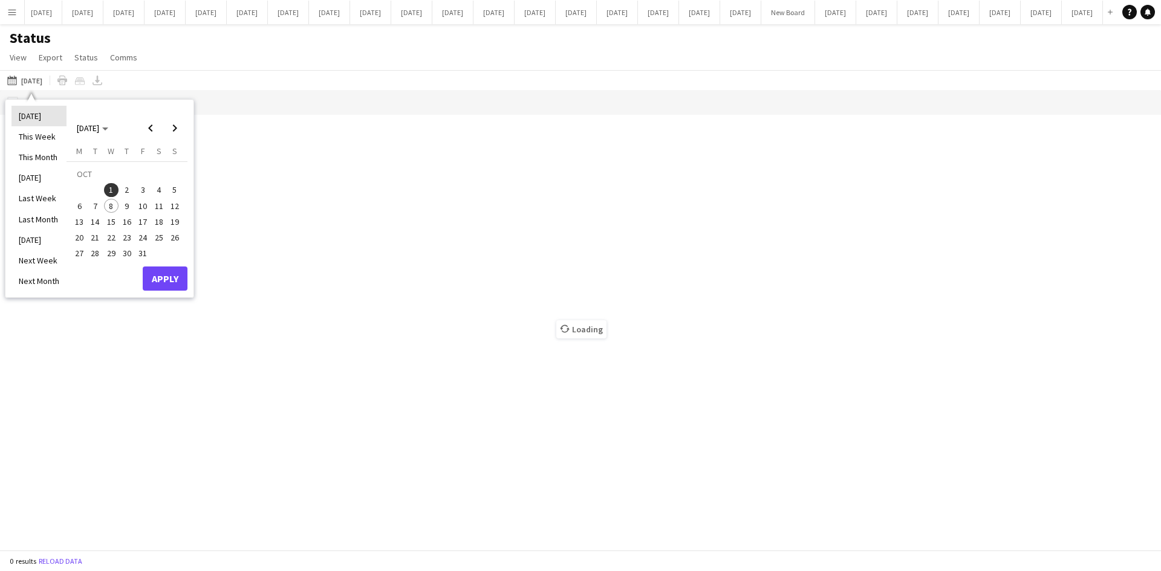
click at [37, 117] on li "[DATE]" at bounding box center [38, 116] width 55 height 21
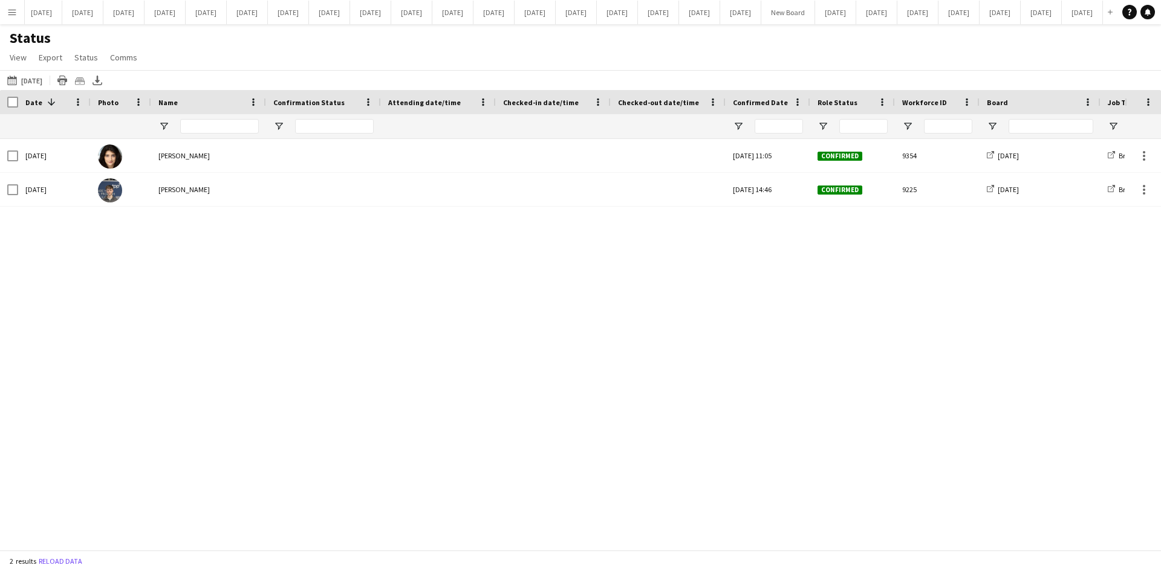
click at [8, 15] on app-icon "Menu" at bounding box center [12, 12] width 10 height 10
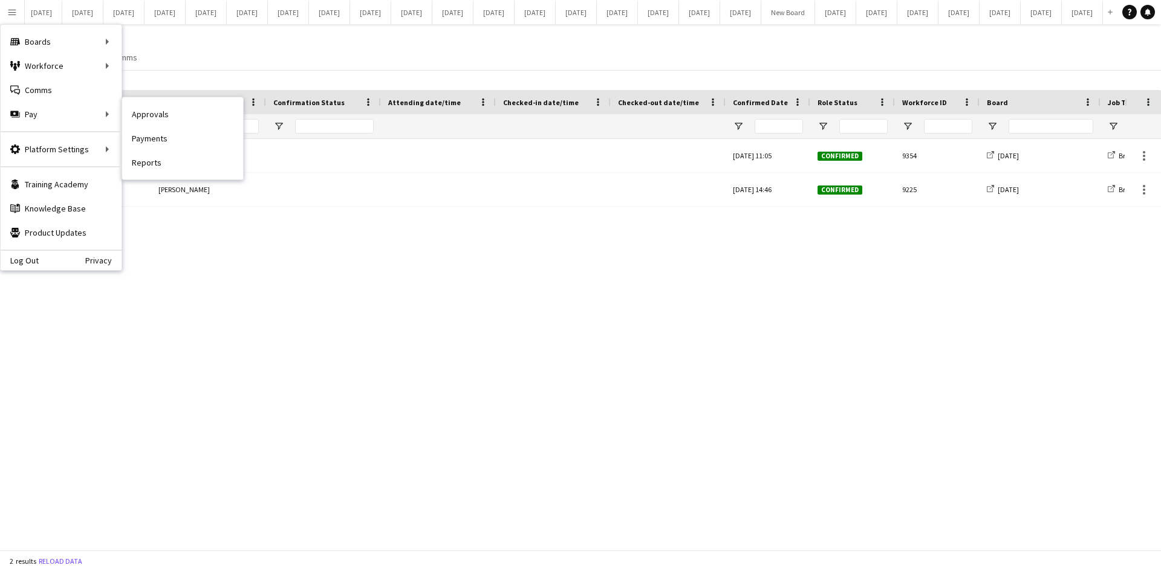
drag, startPoint x: 162, startPoint y: 114, endPoint x: 164, endPoint y: 123, distance: 8.7
click at [162, 114] on link "Approvals" at bounding box center [182, 114] width 121 height 24
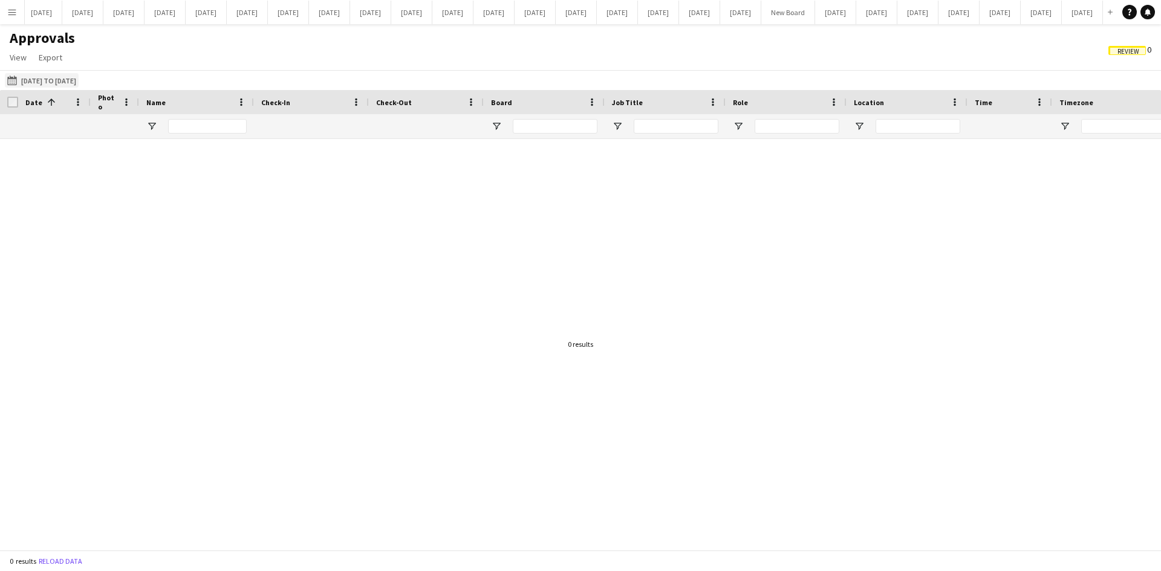
click at [36, 77] on button "[DATE] to [DATE] [DATE] to [DATE]" at bounding box center [42, 80] width 74 height 15
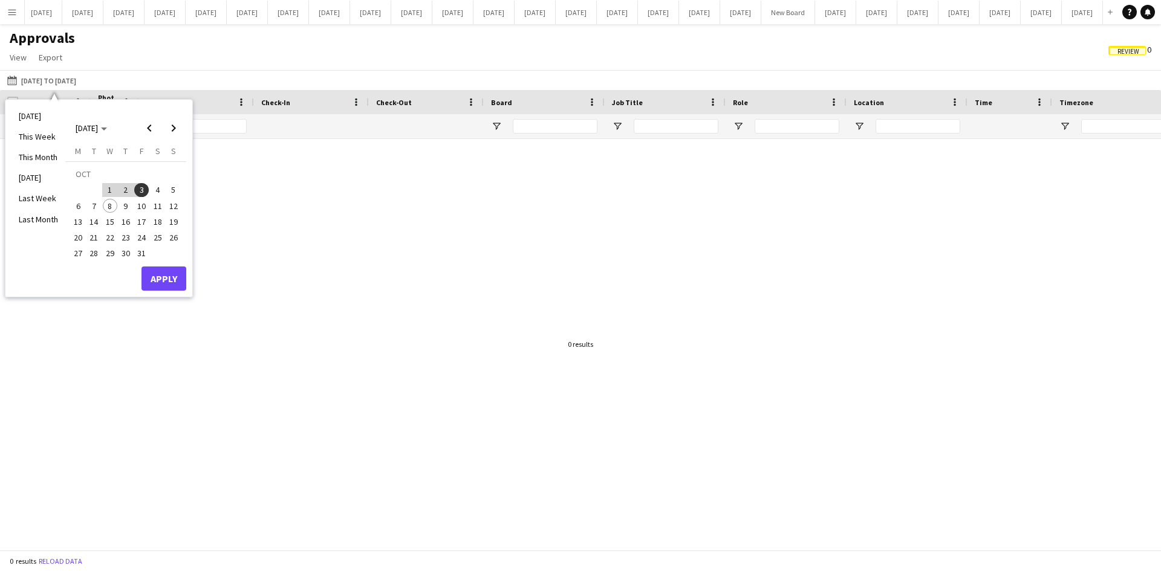
click at [110, 189] on span "1" at bounding box center [110, 190] width 15 height 15
click at [143, 206] on span "10" at bounding box center [141, 206] width 15 height 15
click at [157, 272] on button "Apply" at bounding box center [163, 279] width 45 height 24
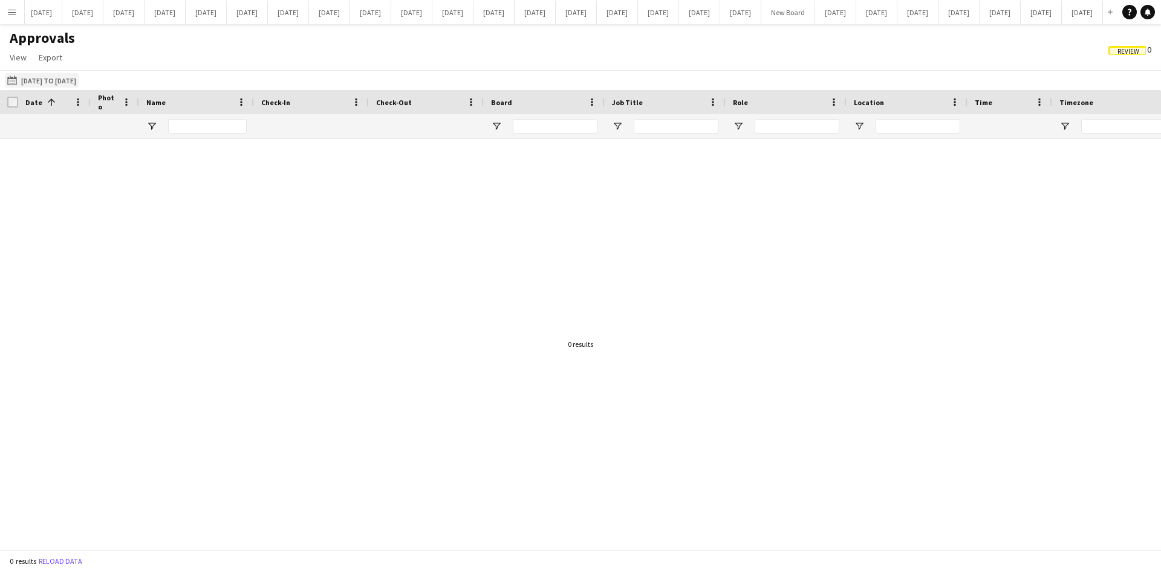
click at [21, 79] on app-icon "[DATE] to [DATE]" at bounding box center [14, 81] width 14 height 10
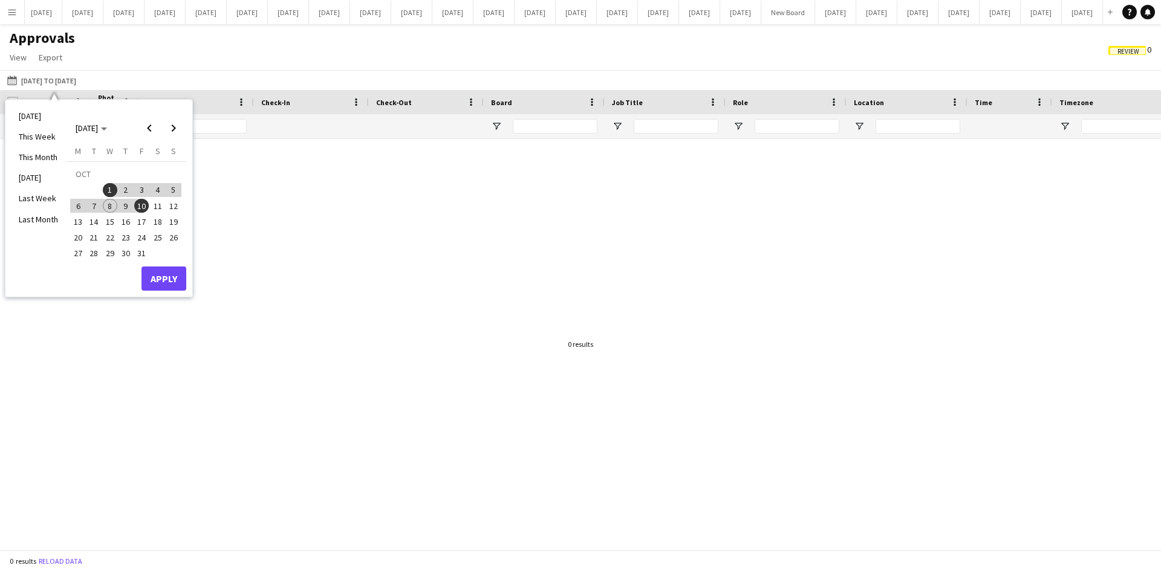
click at [418, 256] on div at bounding box center [580, 340] width 1161 height 402
click at [167, 273] on button "Apply" at bounding box center [163, 279] width 45 height 24
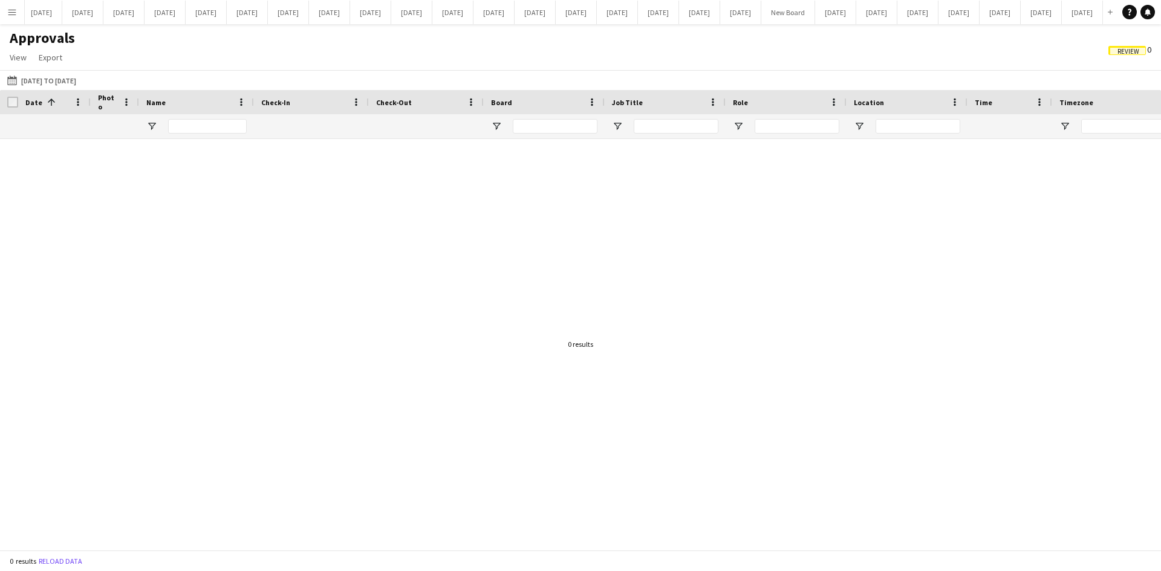
click at [348, 297] on div at bounding box center [580, 340] width 1161 height 402
click at [17, 11] on button "Menu" at bounding box center [12, 12] width 24 height 24
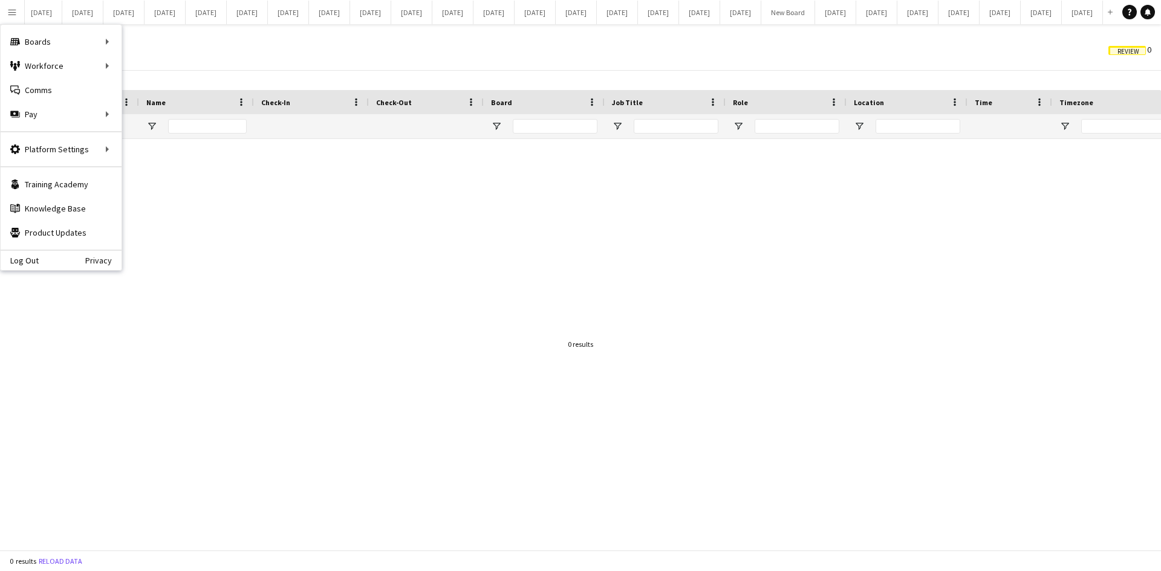
click at [16, 11] on app-icon "Menu" at bounding box center [12, 12] width 10 height 10
click at [23, 60] on div "Workforce Workforce" at bounding box center [61, 66] width 121 height 24
click at [148, 57] on link "My Workforce" at bounding box center [182, 66] width 121 height 24
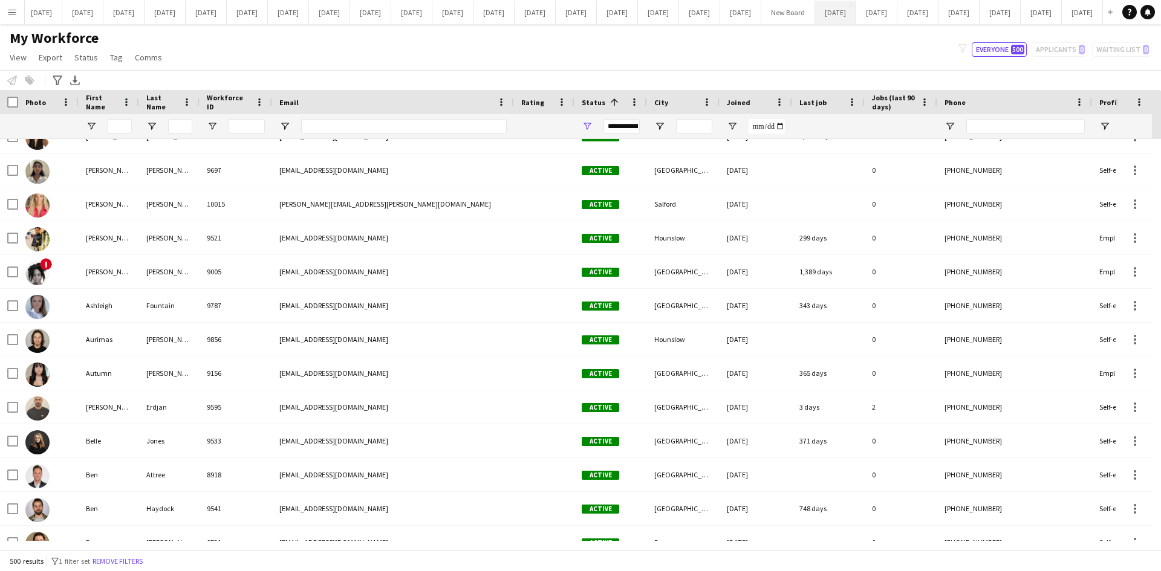
click at [815, 11] on button "[DATE] Close" at bounding box center [835, 13] width 41 height 24
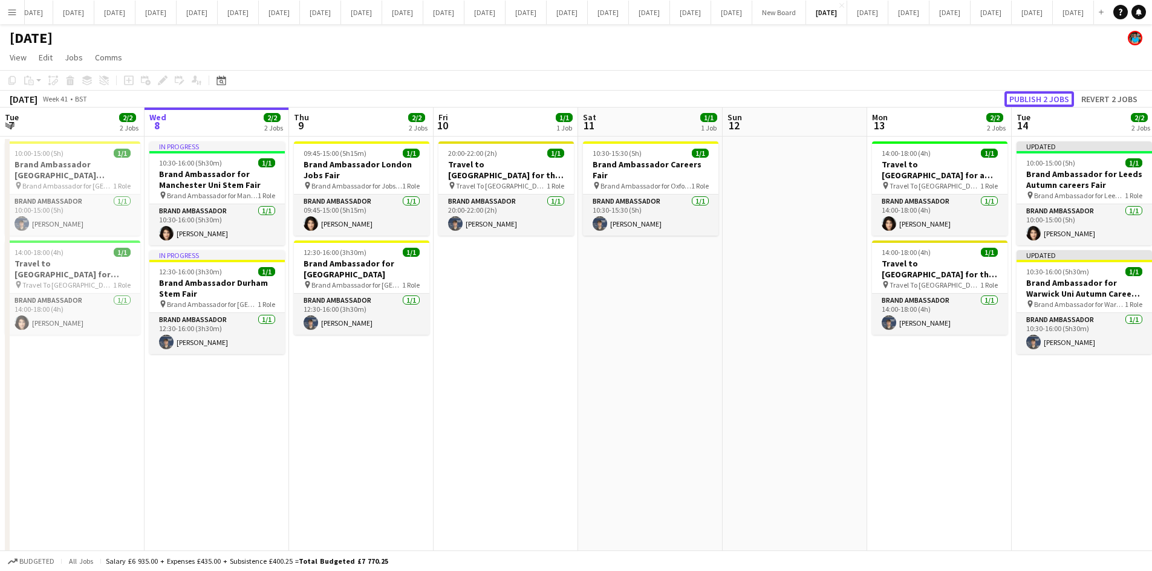
click at [1038, 94] on button "Publish 2 jobs" at bounding box center [1039, 99] width 70 height 16
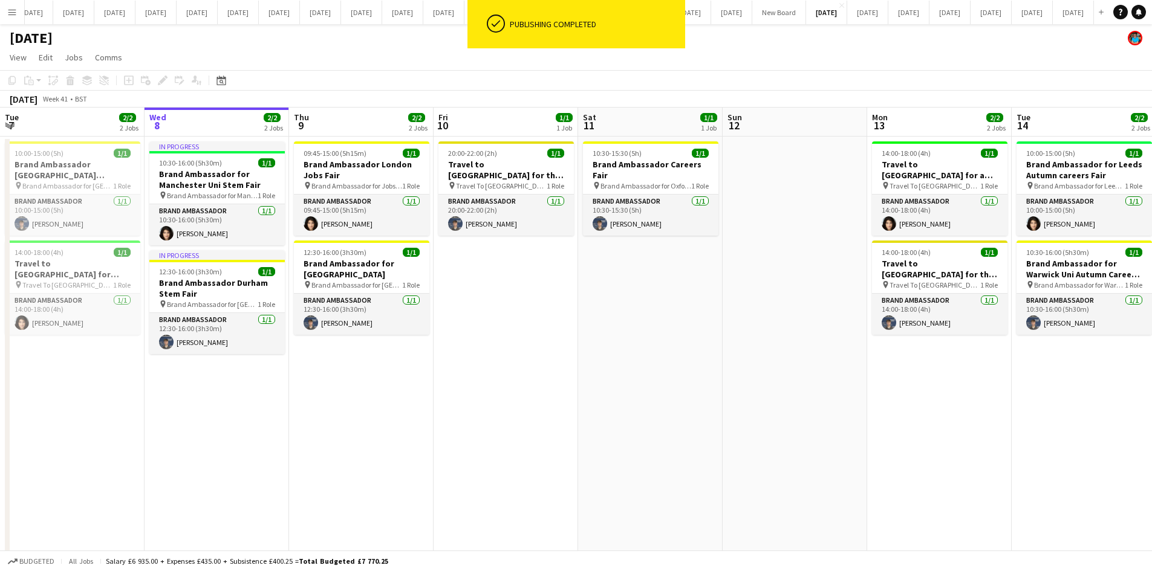
click at [767, 337] on app-date-cell at bounding box center [795, 367] width 145 height 460
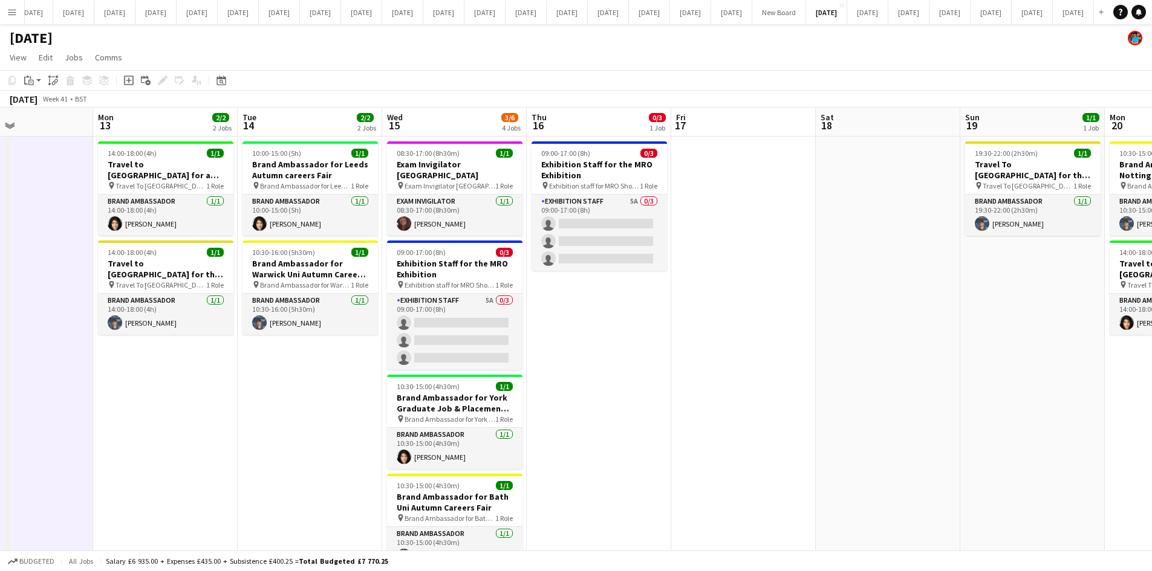
click at [620, 383] on app-date-cell "09:00-17:00 (8h) 0/3 Exhibition Staff for the MRO Exhibition pin Exhibition sta…" at bounding box center [599, 367] width 145 height 460
